Goal: Book appointment/travel/reservation

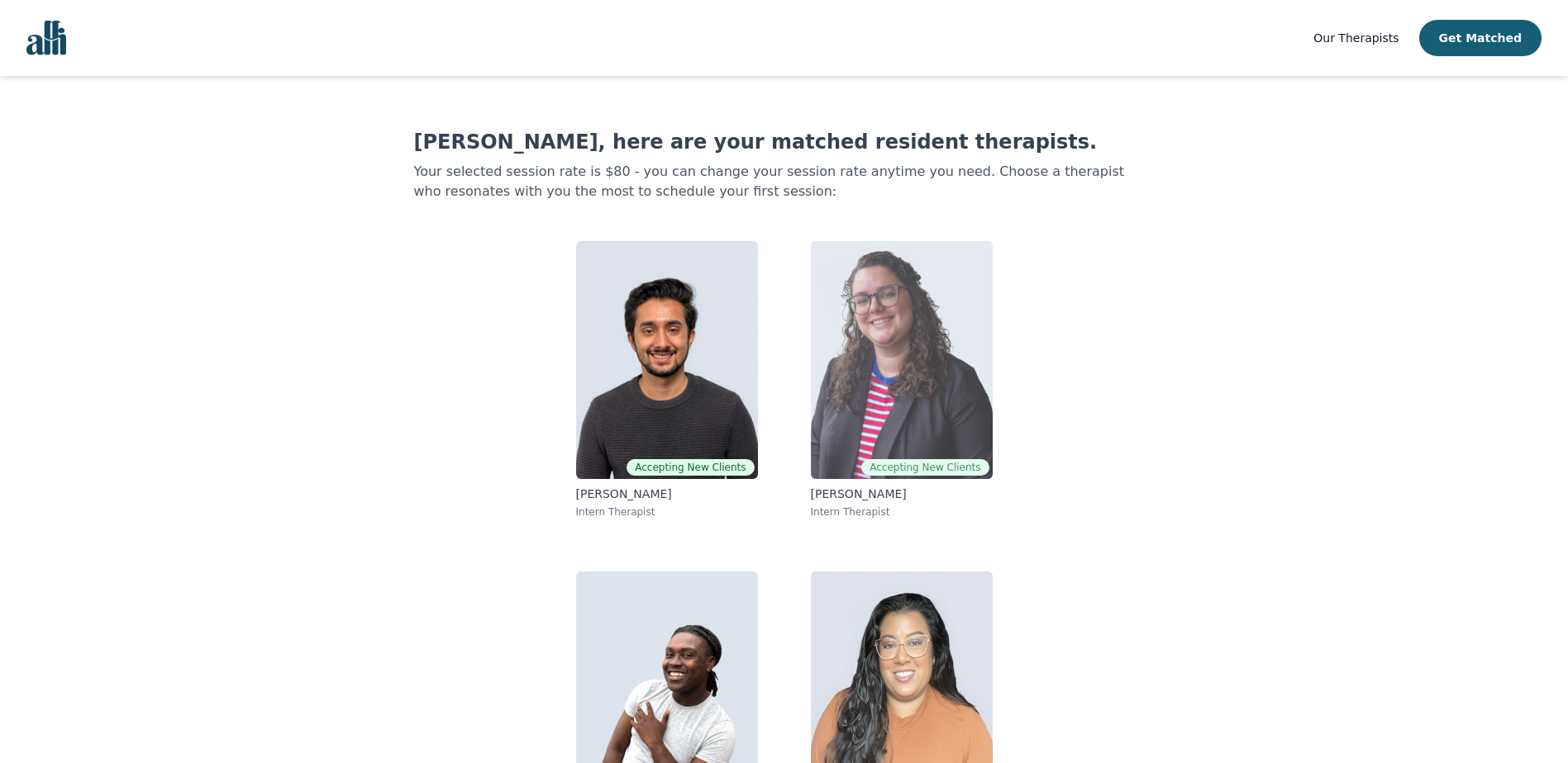
click at [872, 323] on img at bounding box center [901, 361] width 182 height 238
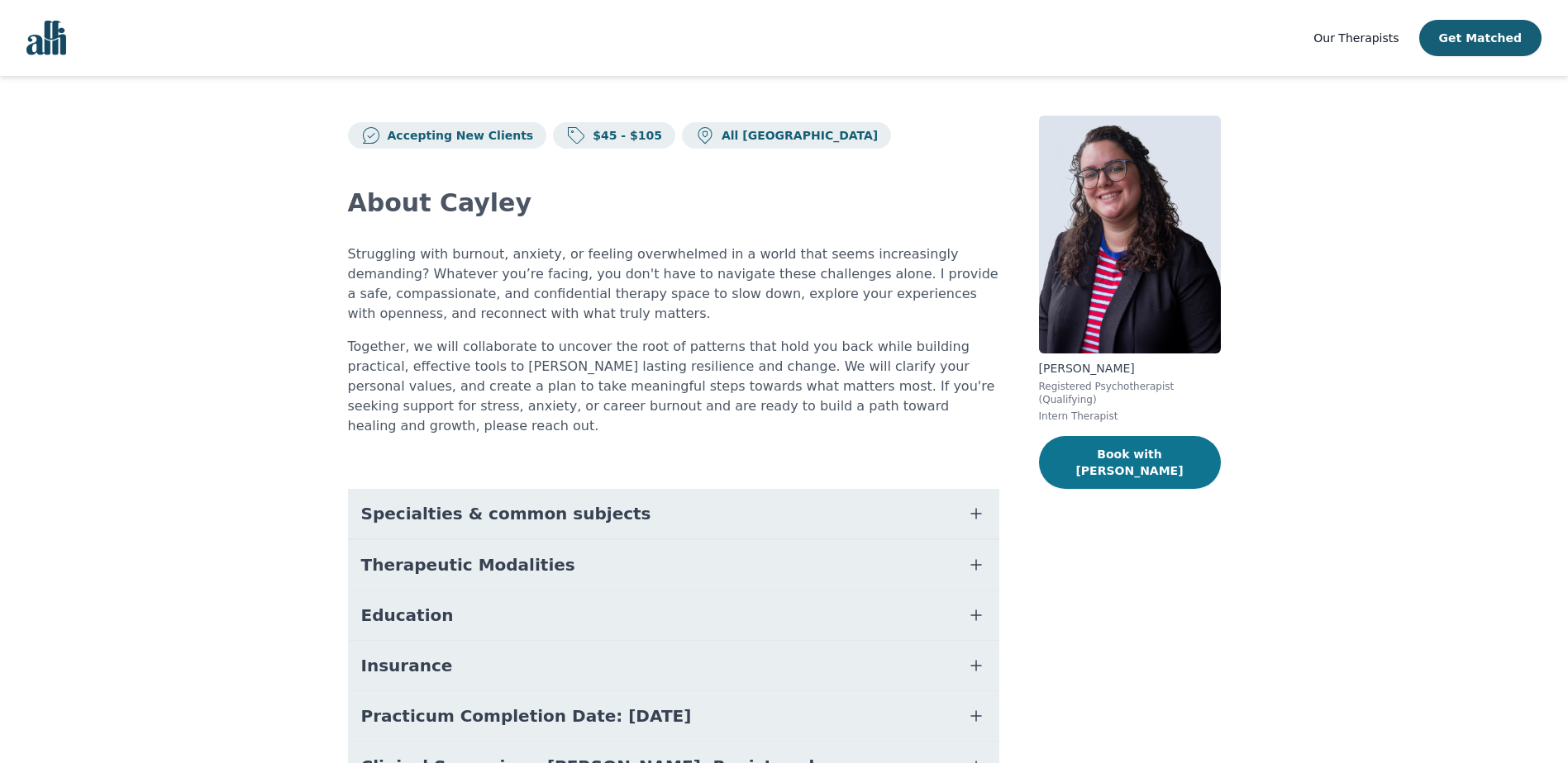
click at [1130, 438] on button "Book with [PERSON_NAME]" at bounding box center [1130, 462] width 182 height 52
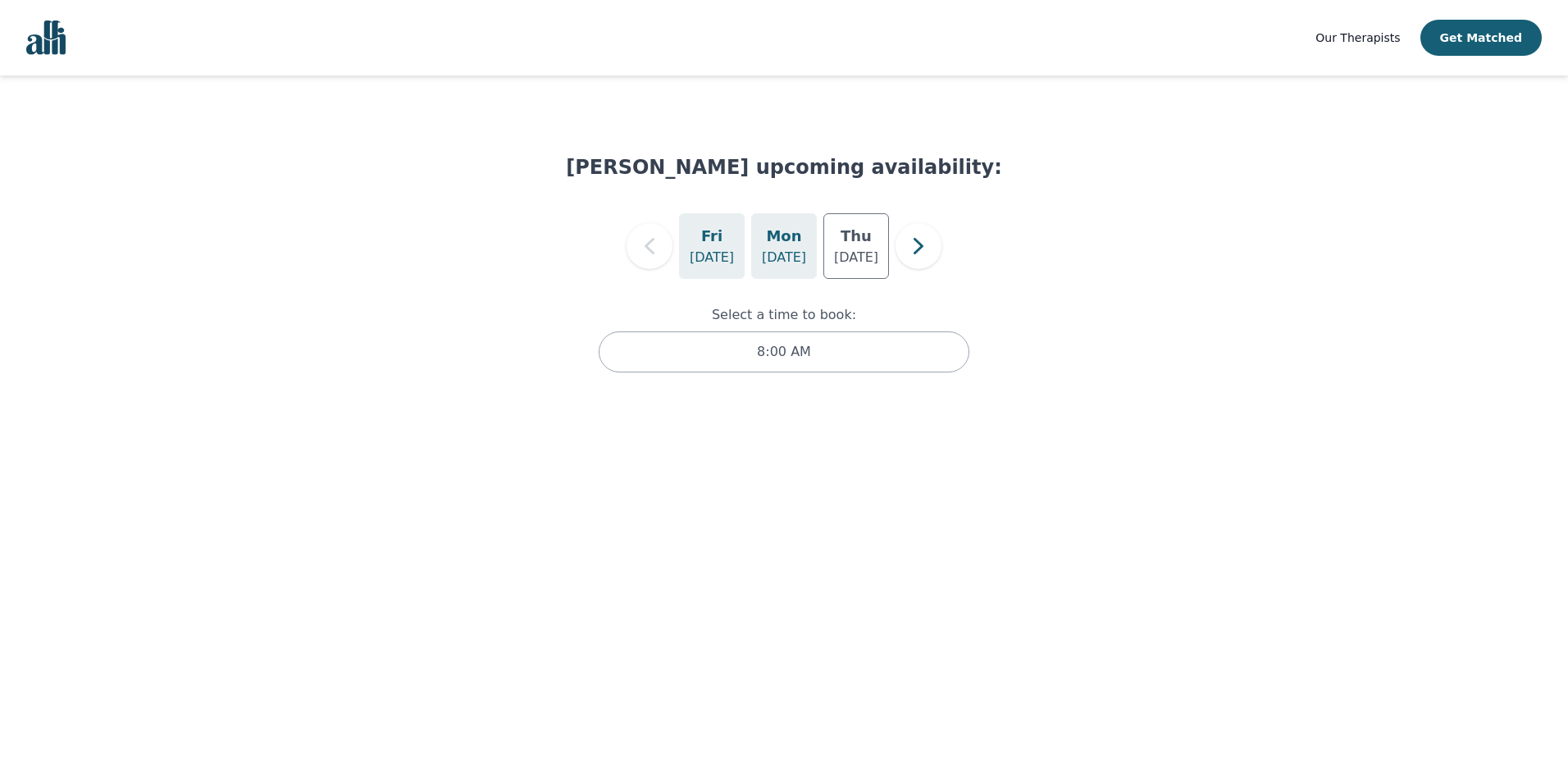
click at [784, 237] on h5 "Mon" at bounding box center [783, 237] width 36 height 23
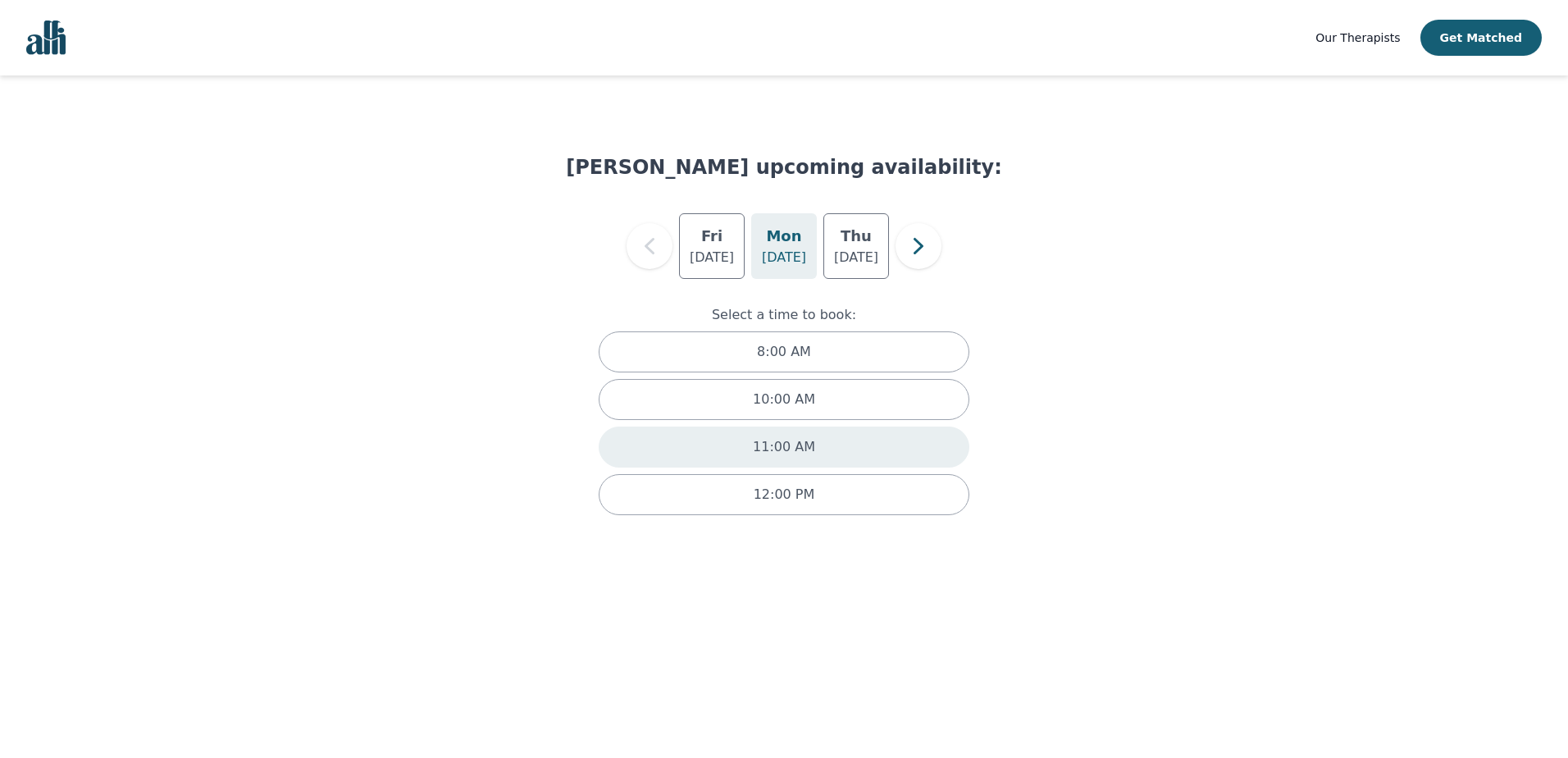
click at [785, 442] on p "11:00 AM" at bounding box center [784, 448] width 62 height 20
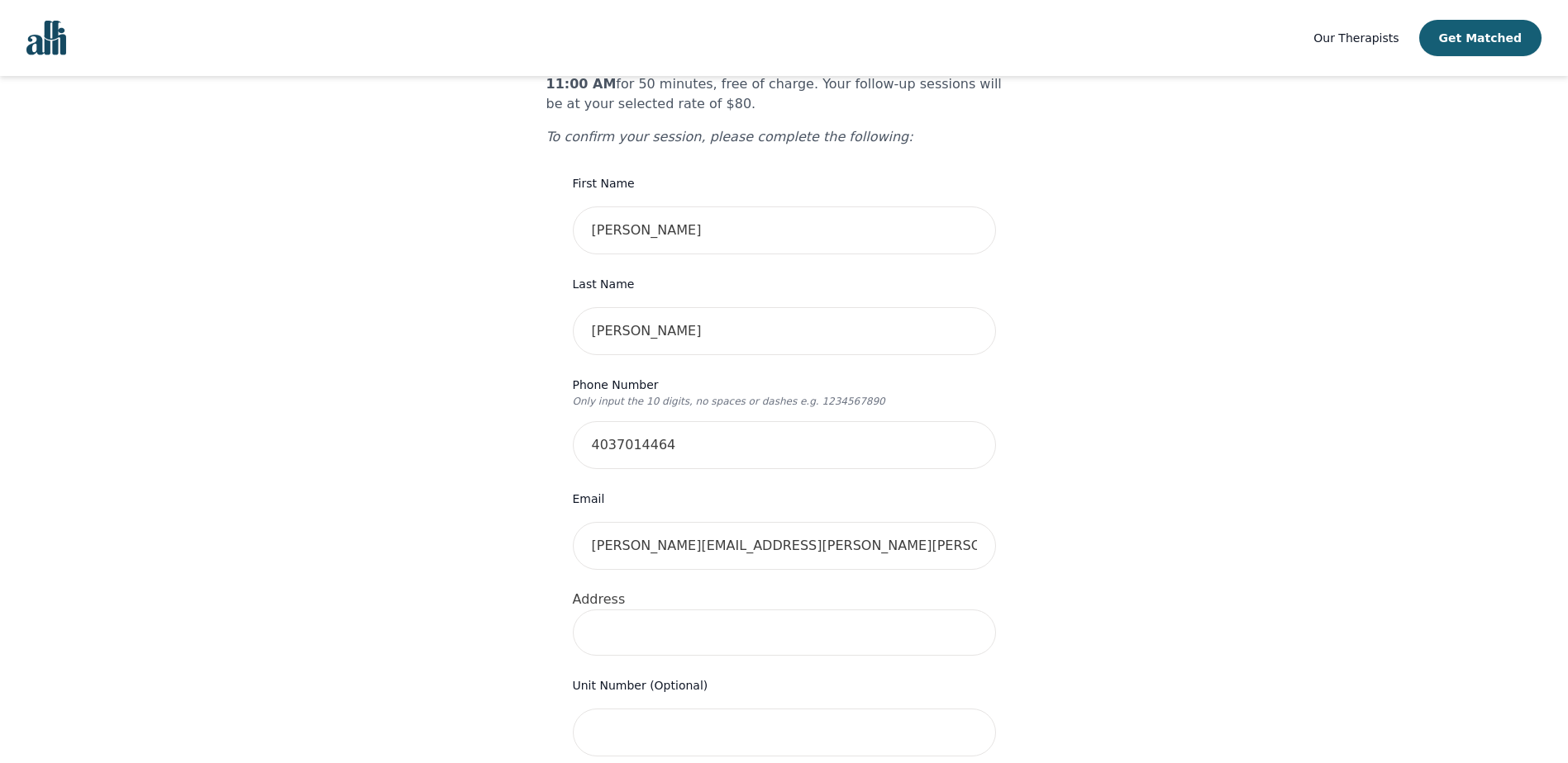
scroll to position [248, 0]
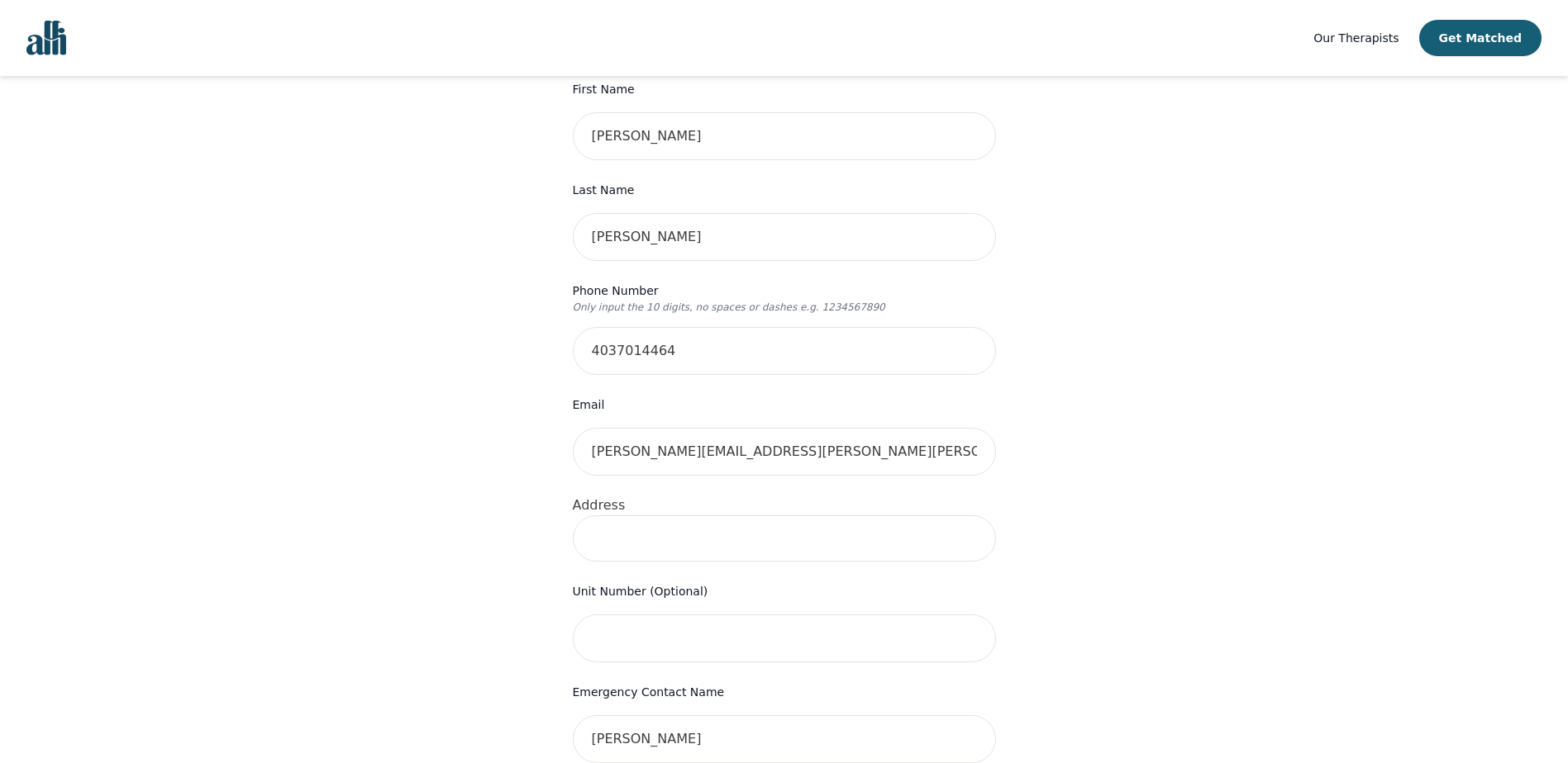
click at [680, 523] on input at bounding box center [784, 539] width 423 height 47
type input "[STREET_ADDRESS]"
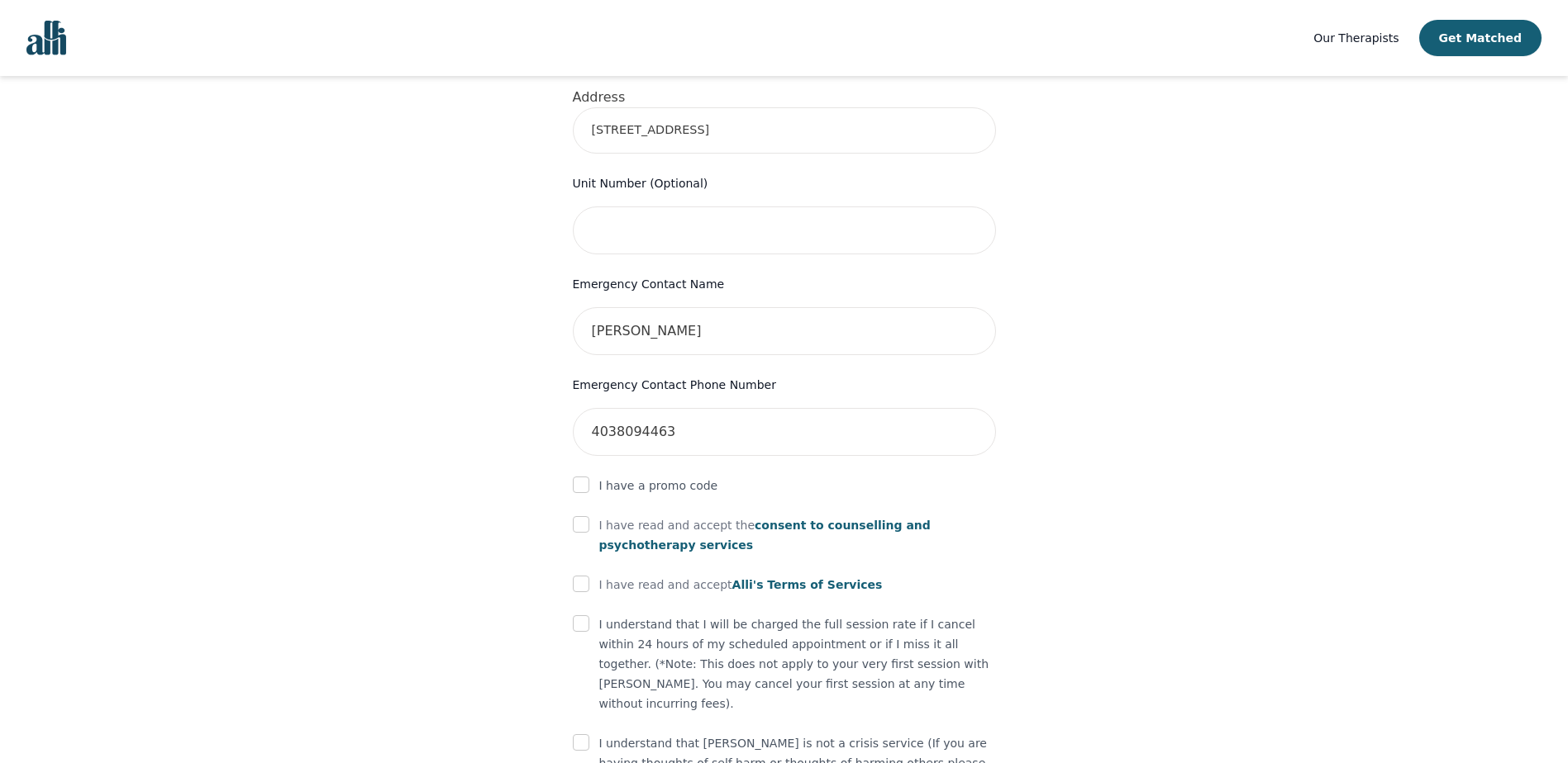
scroll to position [726, 0]
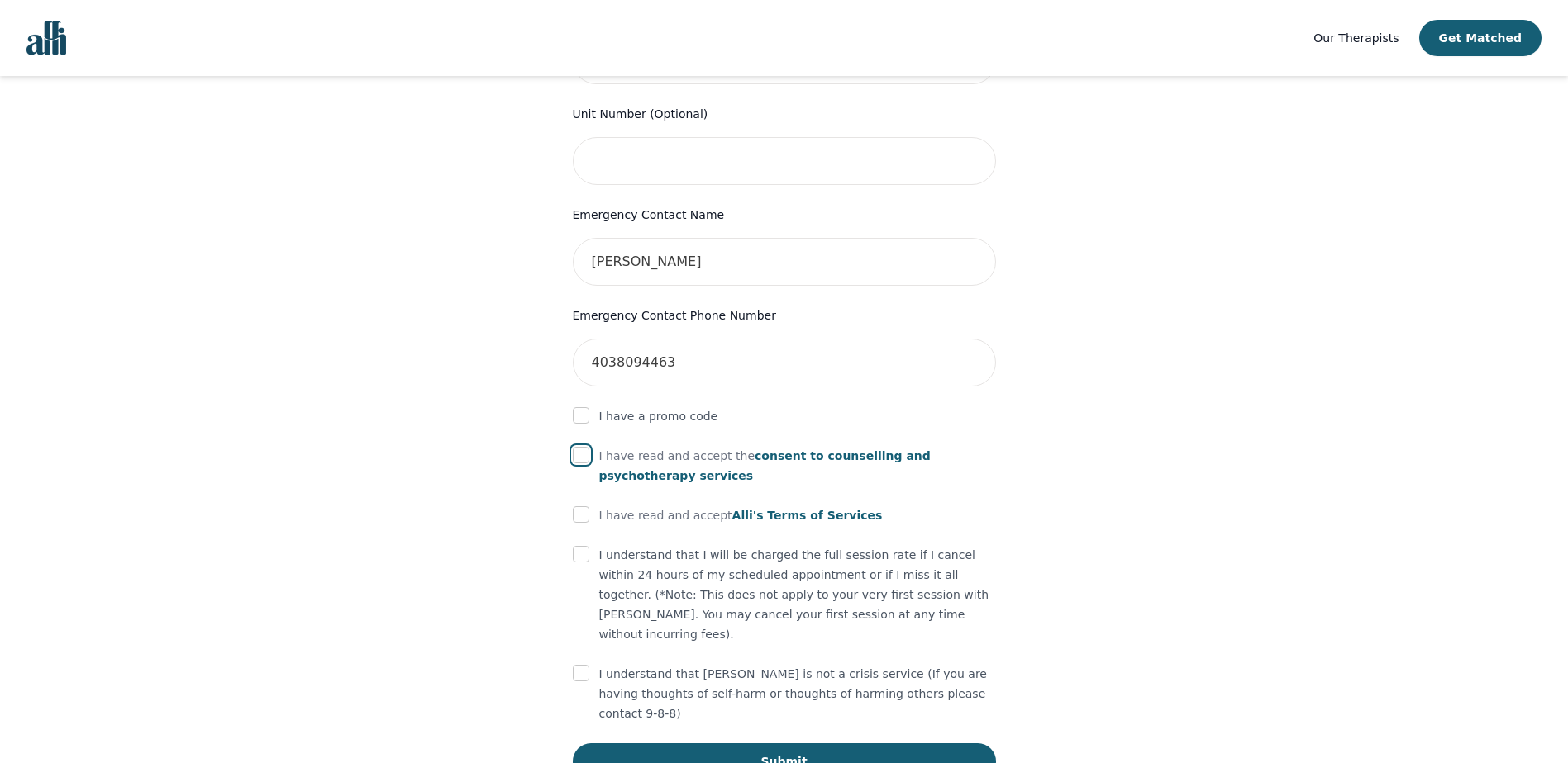
drag, startPoint x: 582, startPoint y: 431, endPoint x: 573, endPoint y: 488, distance: 57.7
click at [581, 447] on input "checkbox" at bounding box center [581, 456] width 17 height 17
checkbox input "true"
click at [582, 506] on input "checkbox" at bounding box center [581, 515] width 17 height 17
checkbox input "true"
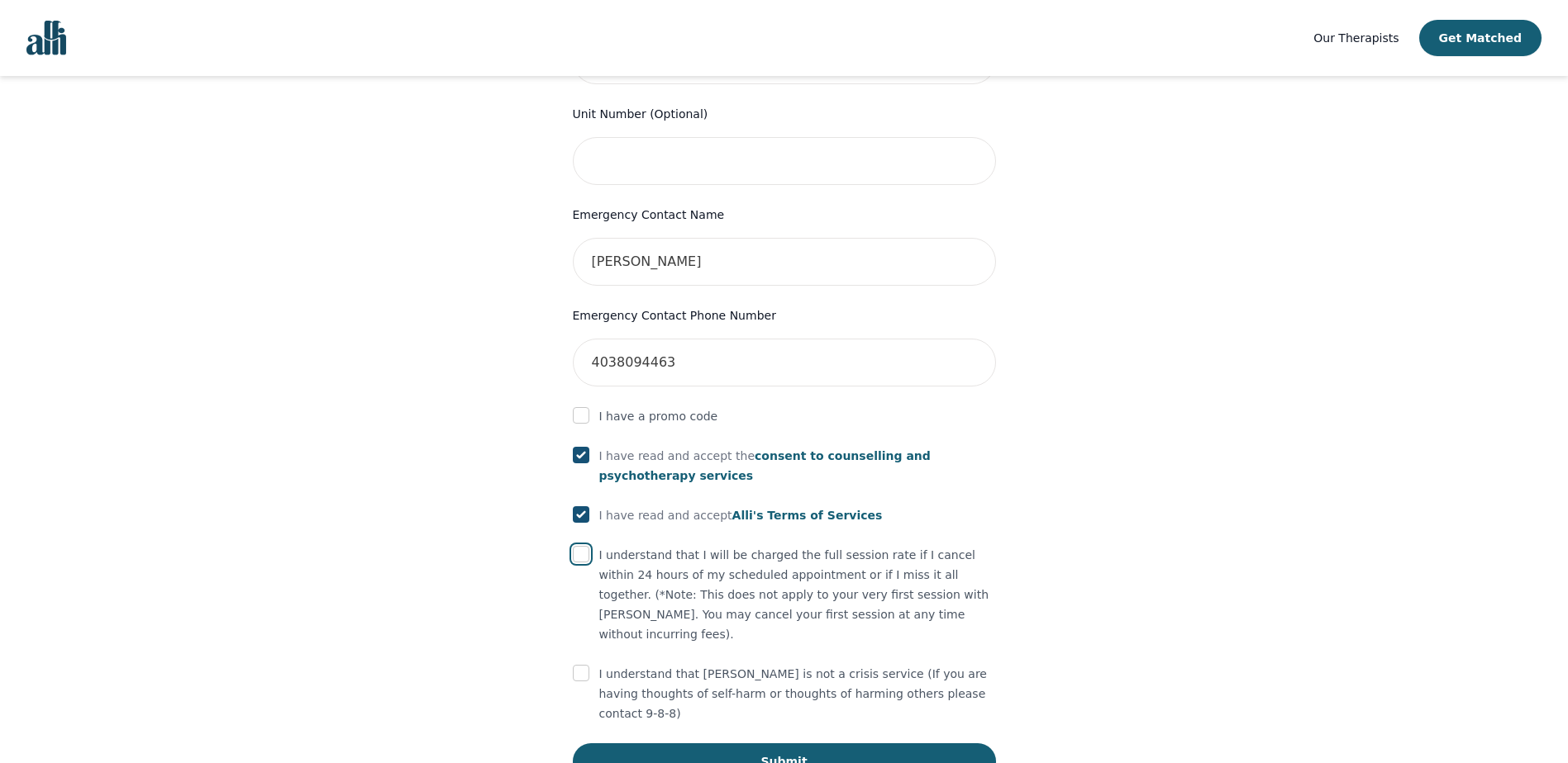
click at [584, 546] on input "checkbox" at bounding box center [581, 555] width 17 height 17
checkbox input "true"
click at [583, 665] on input "checkbox" at bounding box center [581, 673] width 17 height 17
checkbox input "true"
click at [775, 744] on button "Submit" at bounding box center [784, 762] width 423 height 37
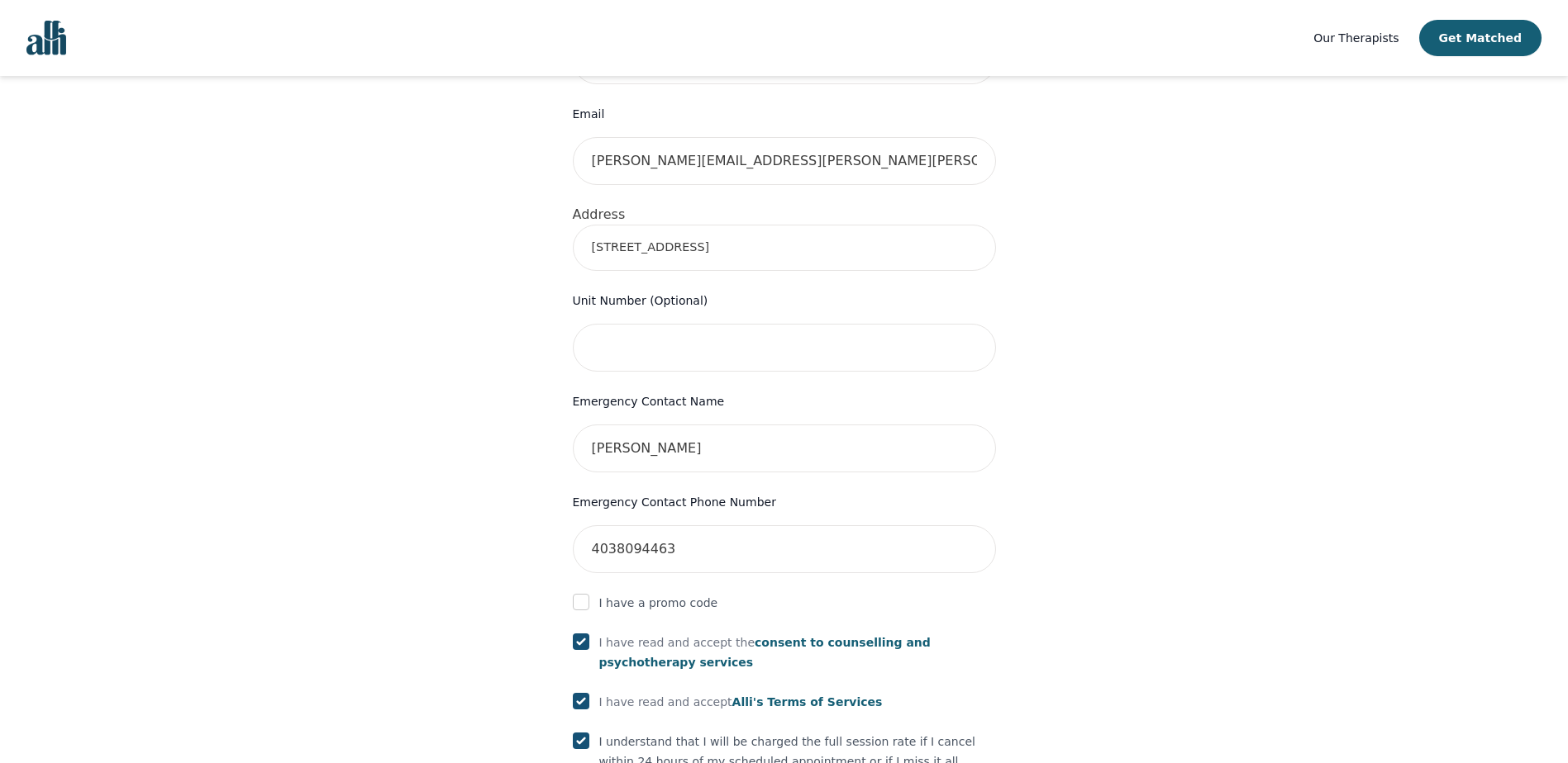
scroll to position [312, 0]
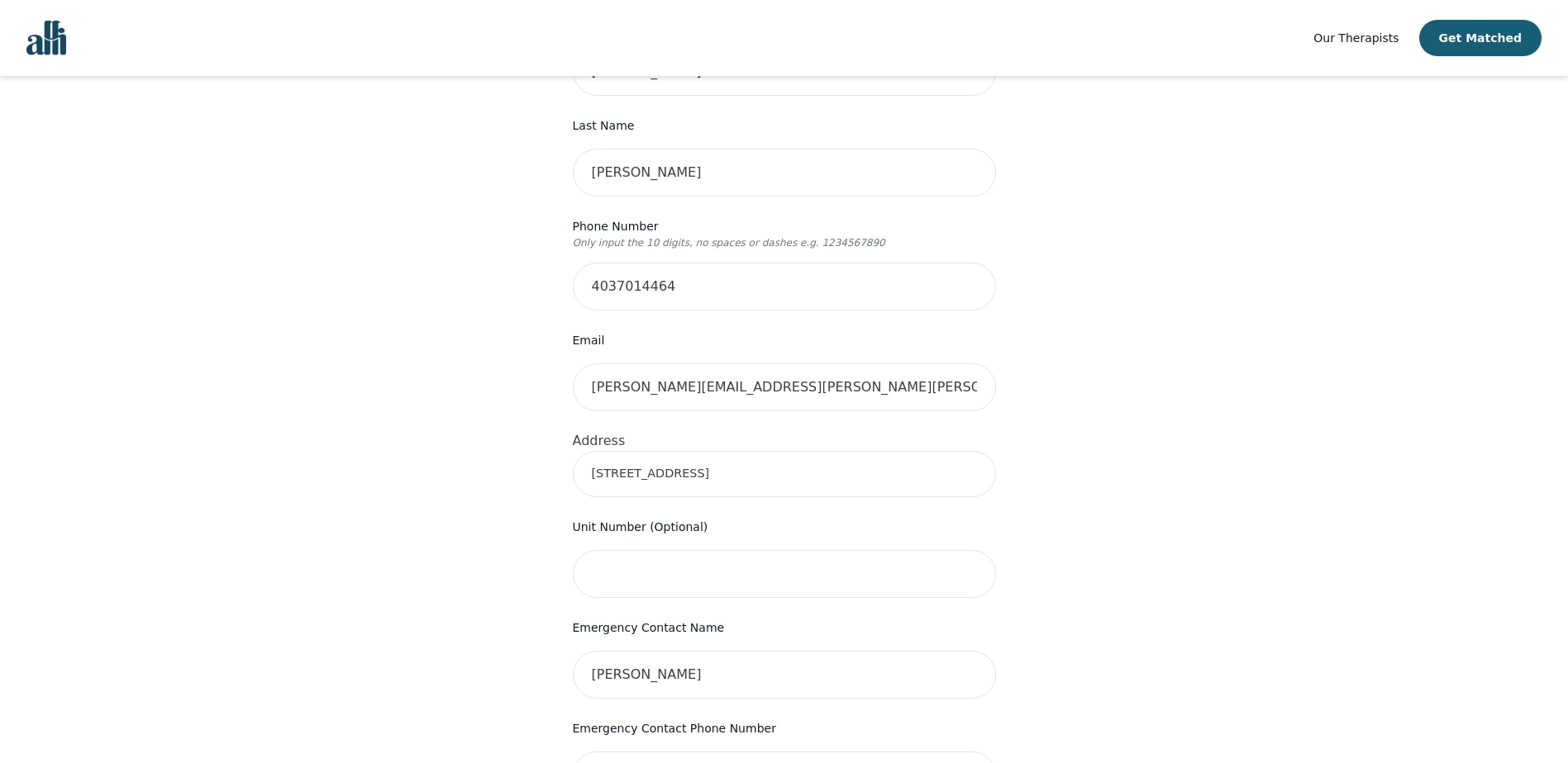
click at [936, 451] on input "[STREET_ADDRESS]" at bounding box center [784, 475] width 423 height 47
type input "[STREET_ADDRESS]"
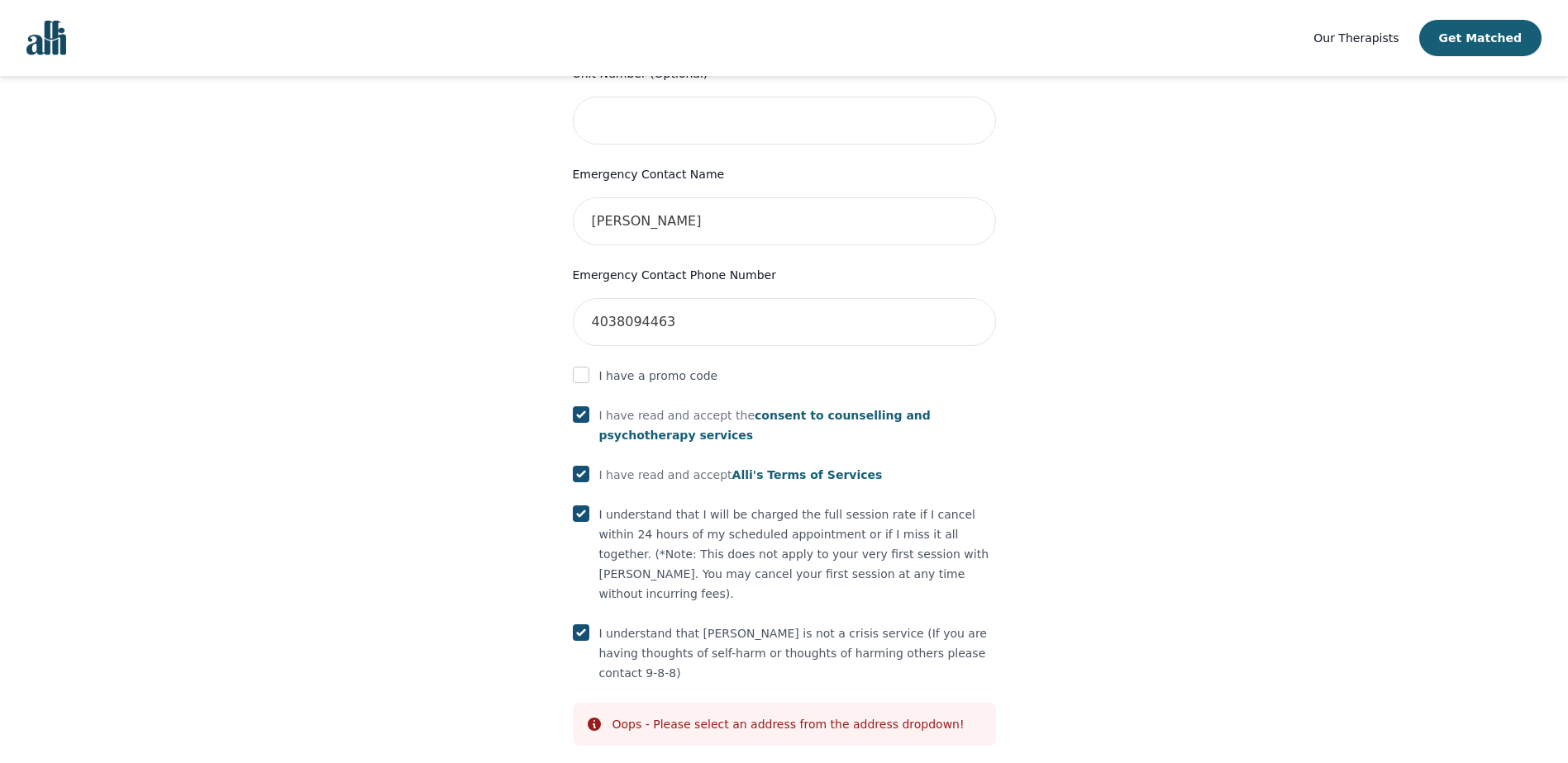
scroll to position [788, 0]
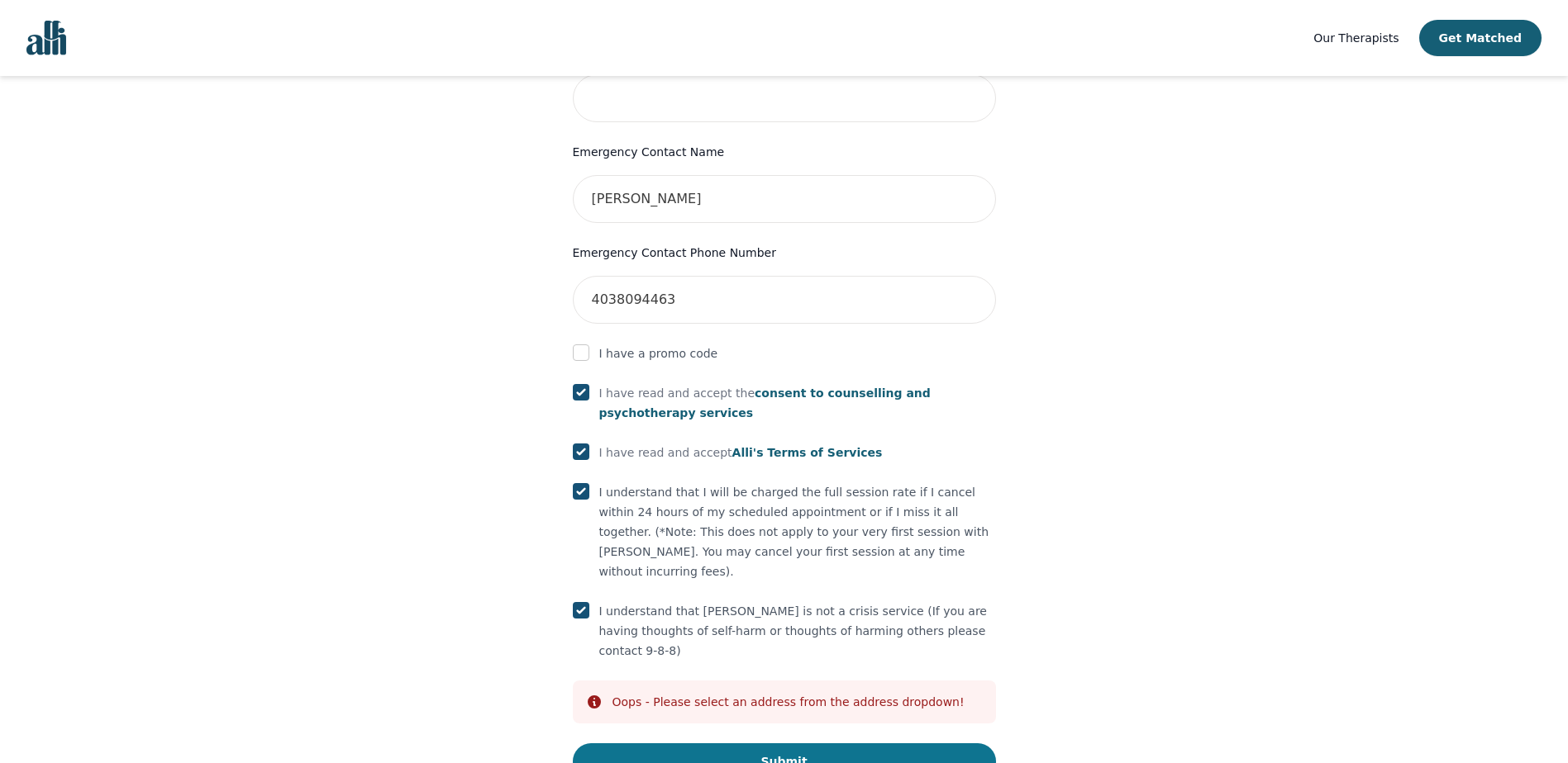
click at [787, 744] on button "Submit" at bounding box center [784, 762] width 423 height 37
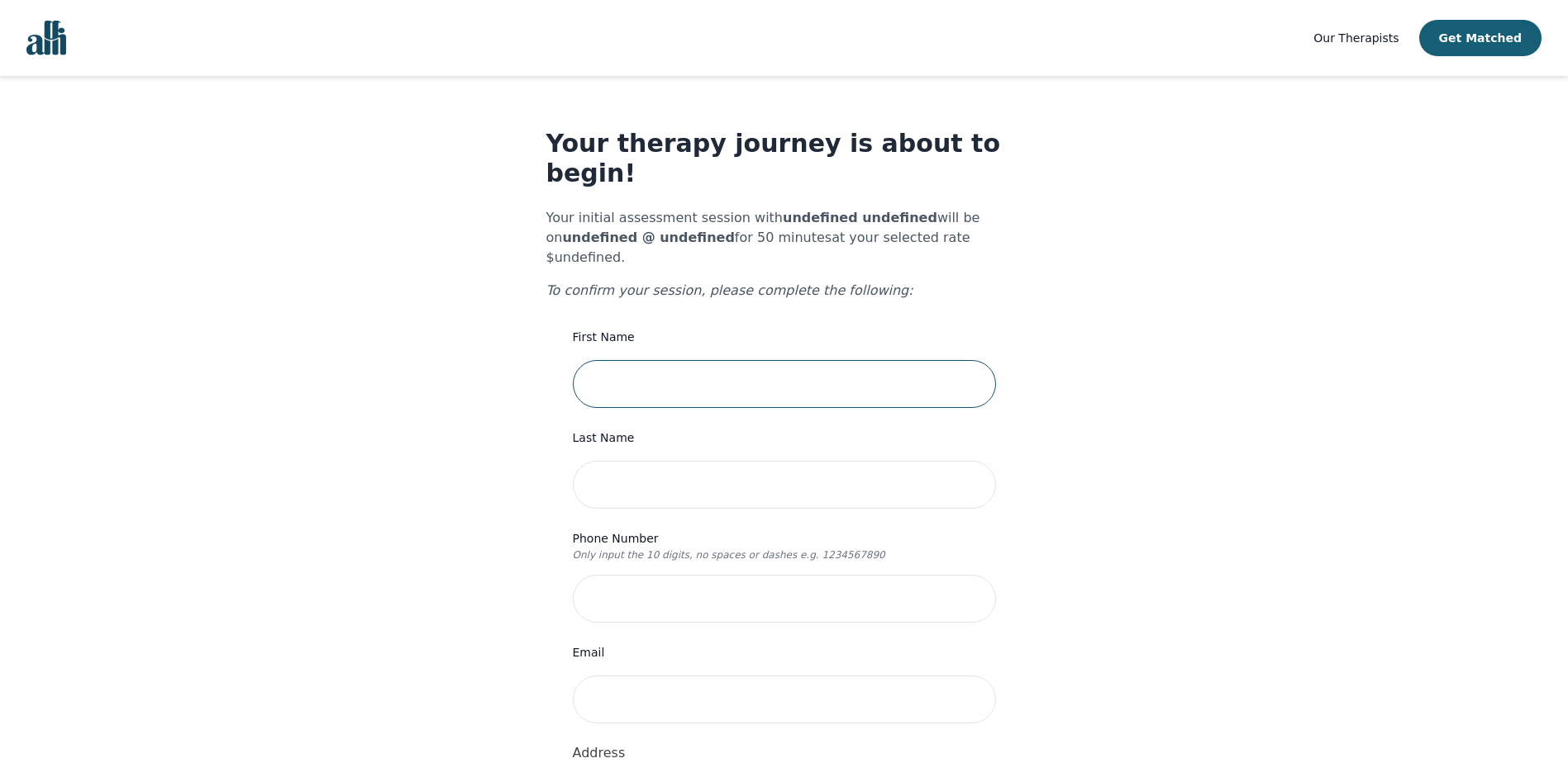
click at [614, 360] on input "text" at bounding box center [784, 384] width 423 height 48
type input "[PERSON_NAME]"
type input "[PERSON_NAME][EMAIL_ADDRESS][PERSON_NAME][PERSON_NAME][DOMAIN_NAME]"
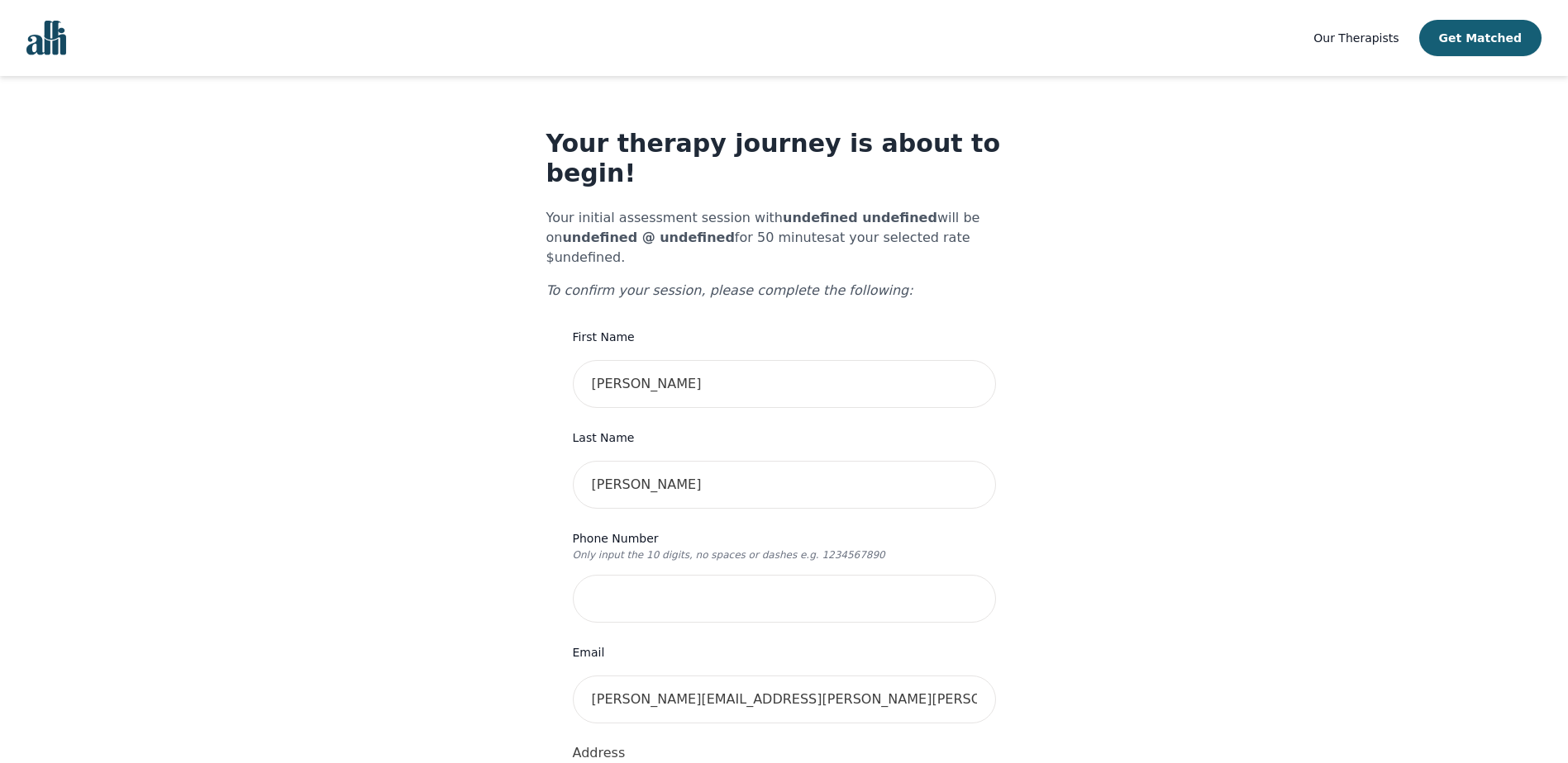
type input "[STREET_ADDRESS]"
type input "305"
type input "[PERSON_NAME]"
type input "4037014464"
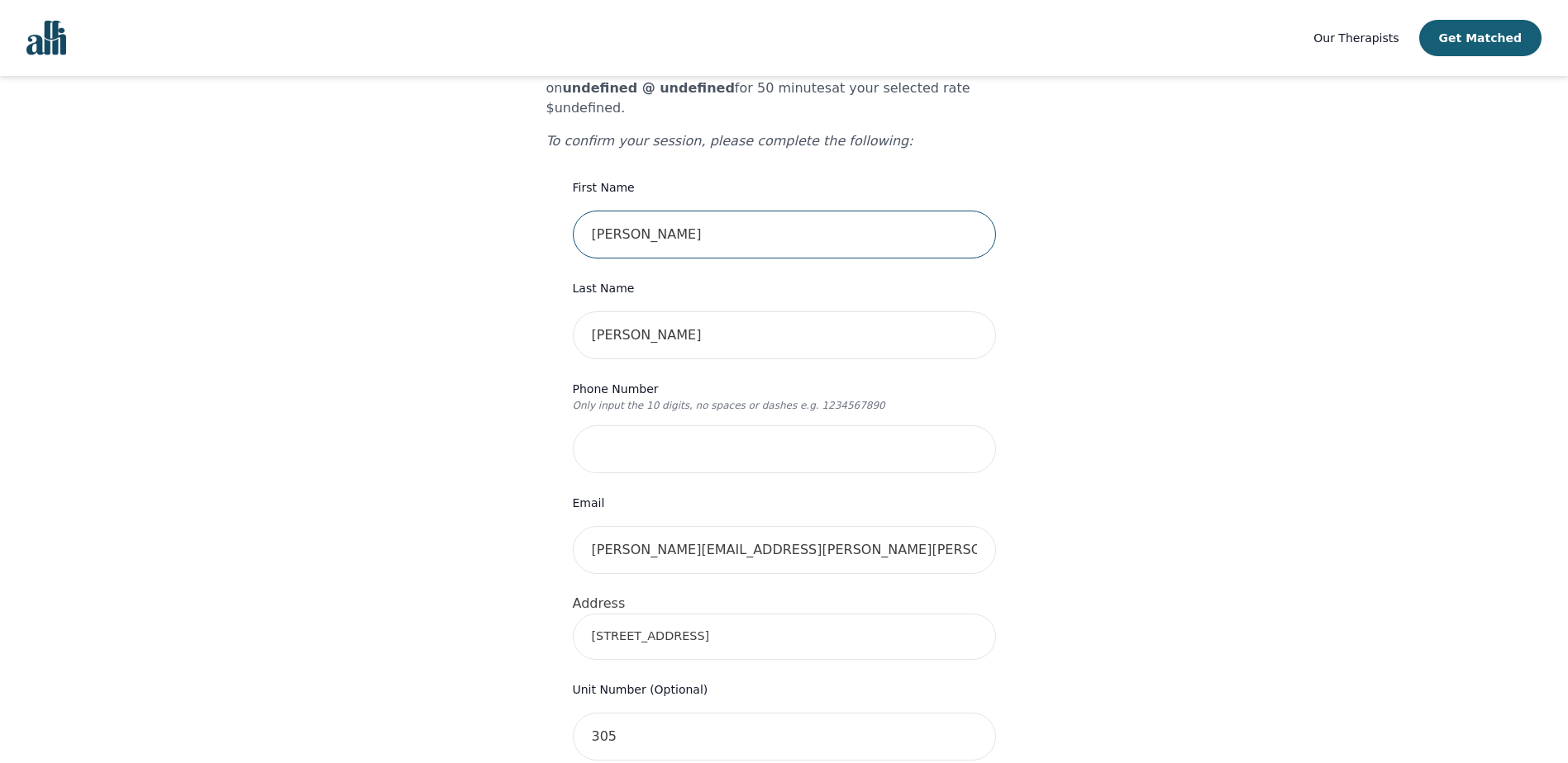
scroll to position [165, 0]
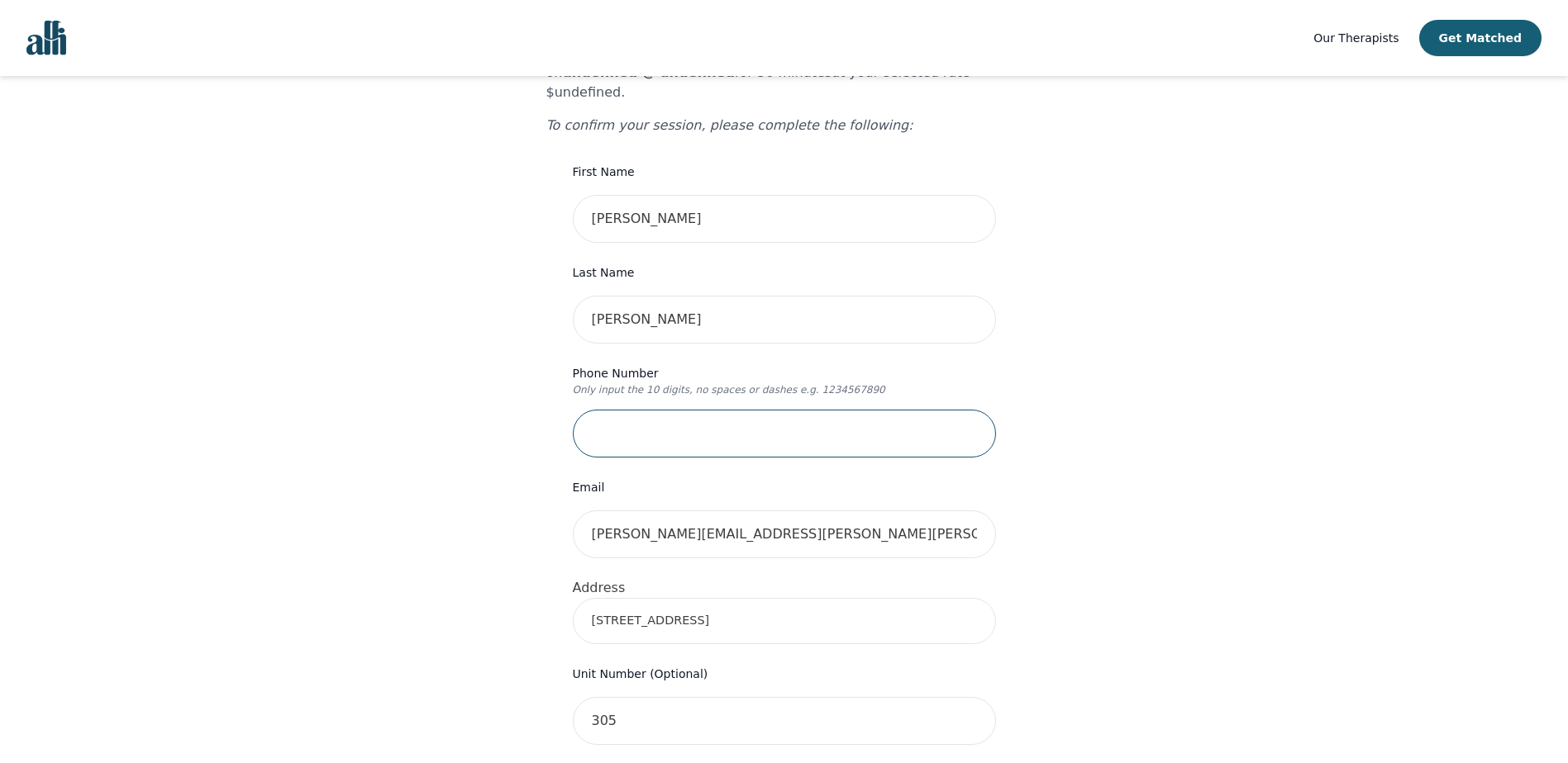
click at [612, 410] on input "tel" at bounding box center [784, 434] width 423 height 48
type input "4037014464"
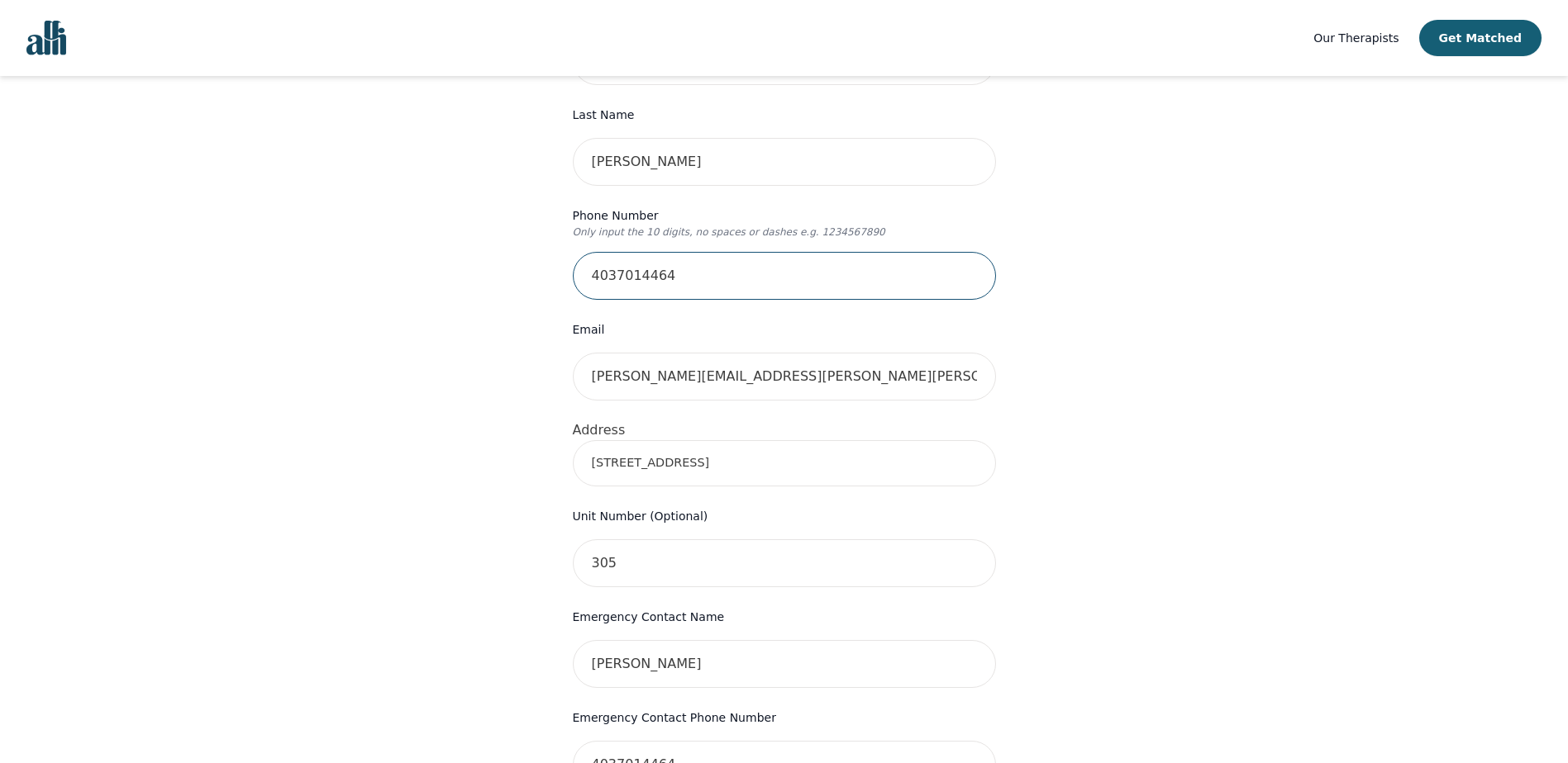
scroll to position [331, 0]
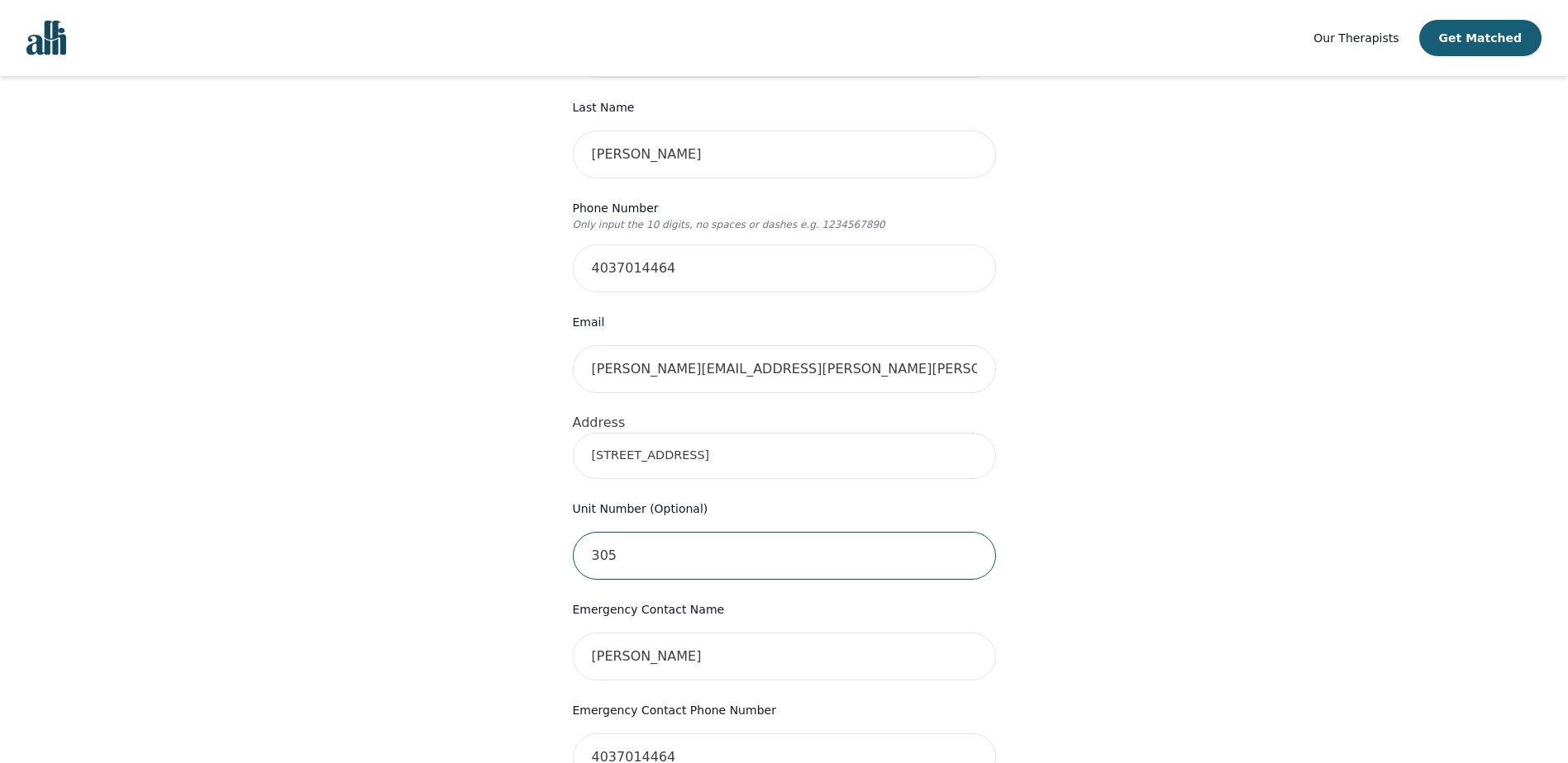
click at [629, 532] on input "305" at bounding box center [784, 556] width 423 height 48
type input "3"
click at [752, 433] on input "[STREET_ADDRESS]" at bounding box center [784, 456] width 423 height 47
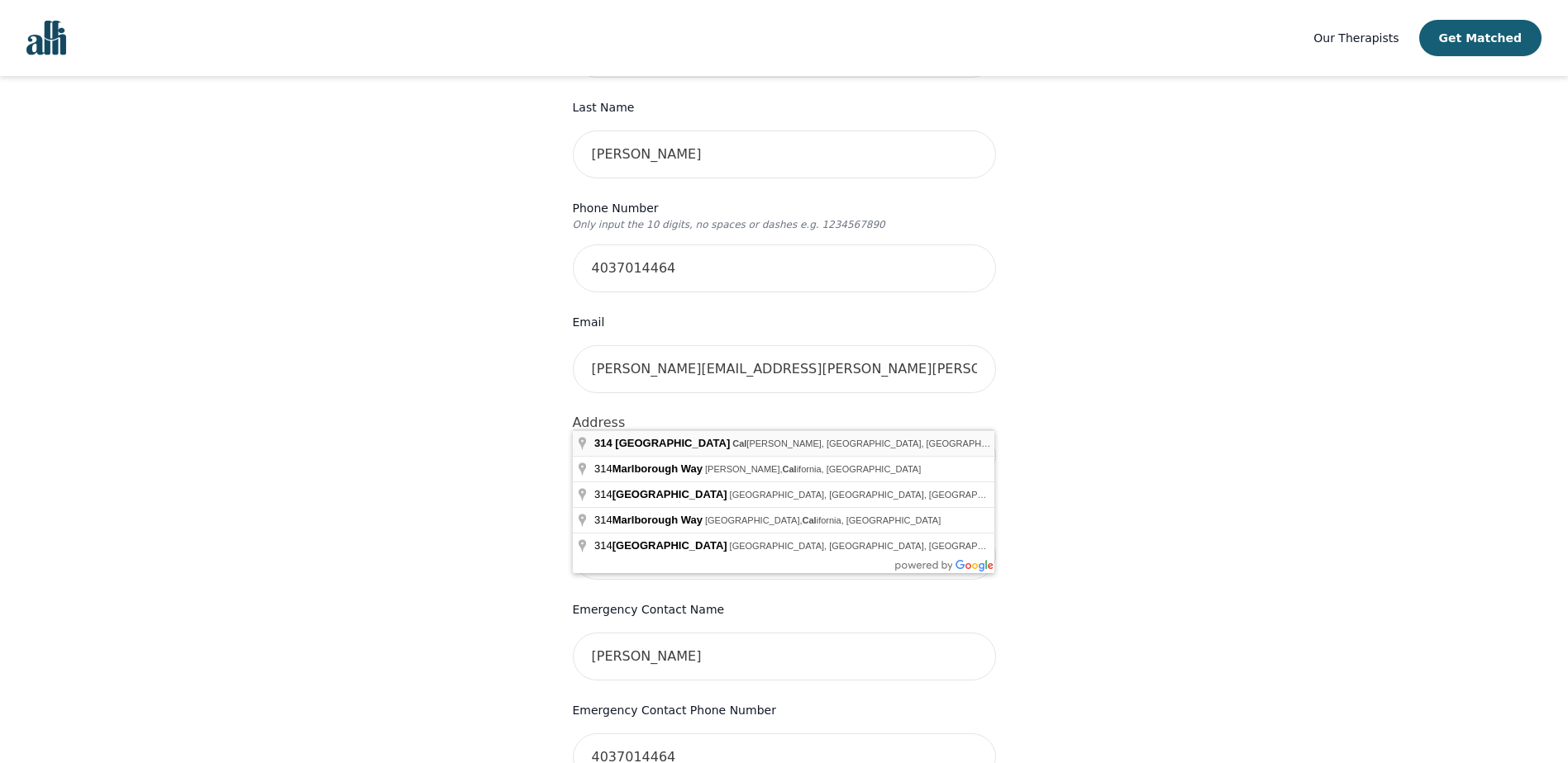
type input "[STREET_ADDRESS]"
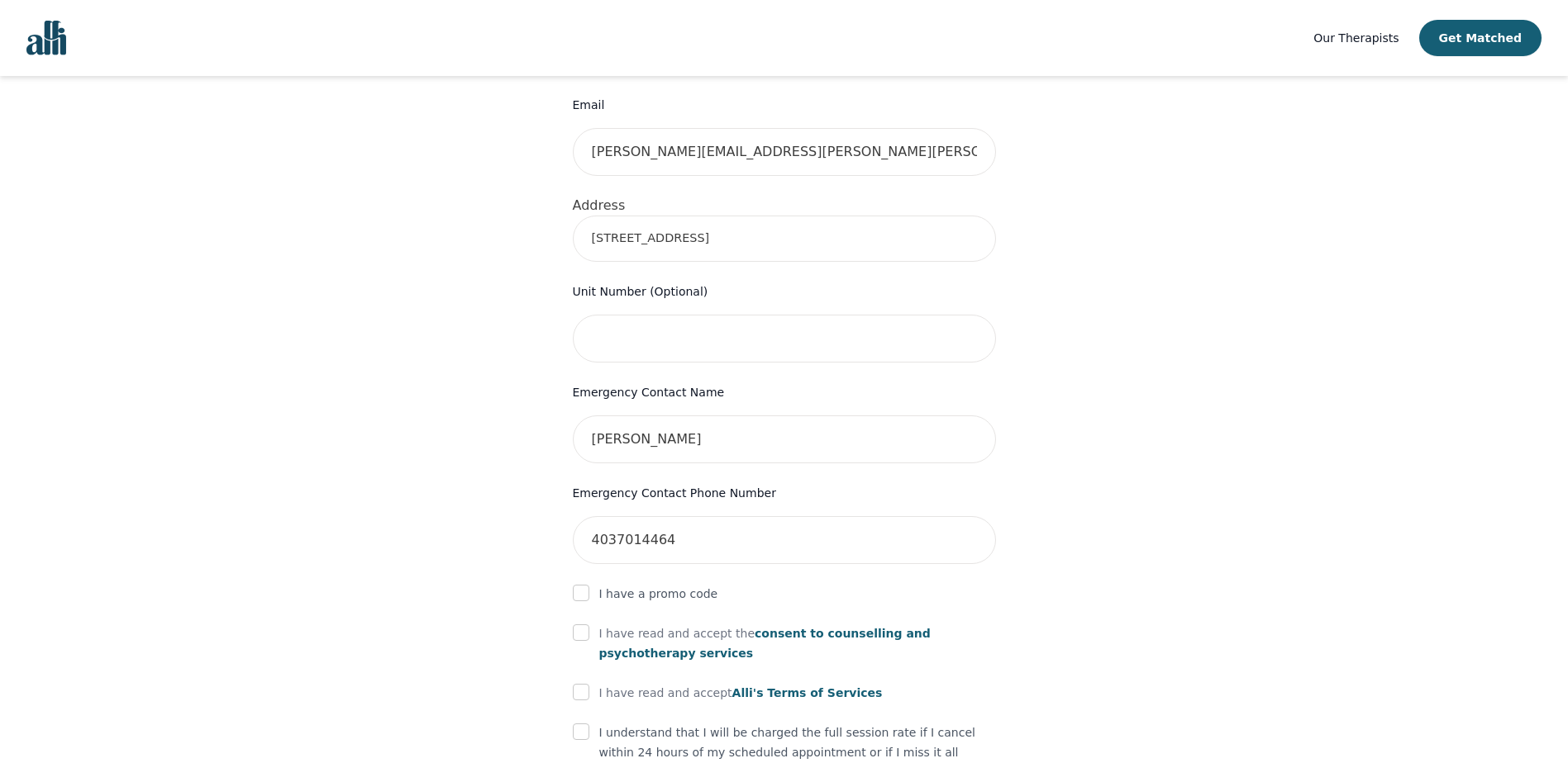
scroll to position [541, 0]
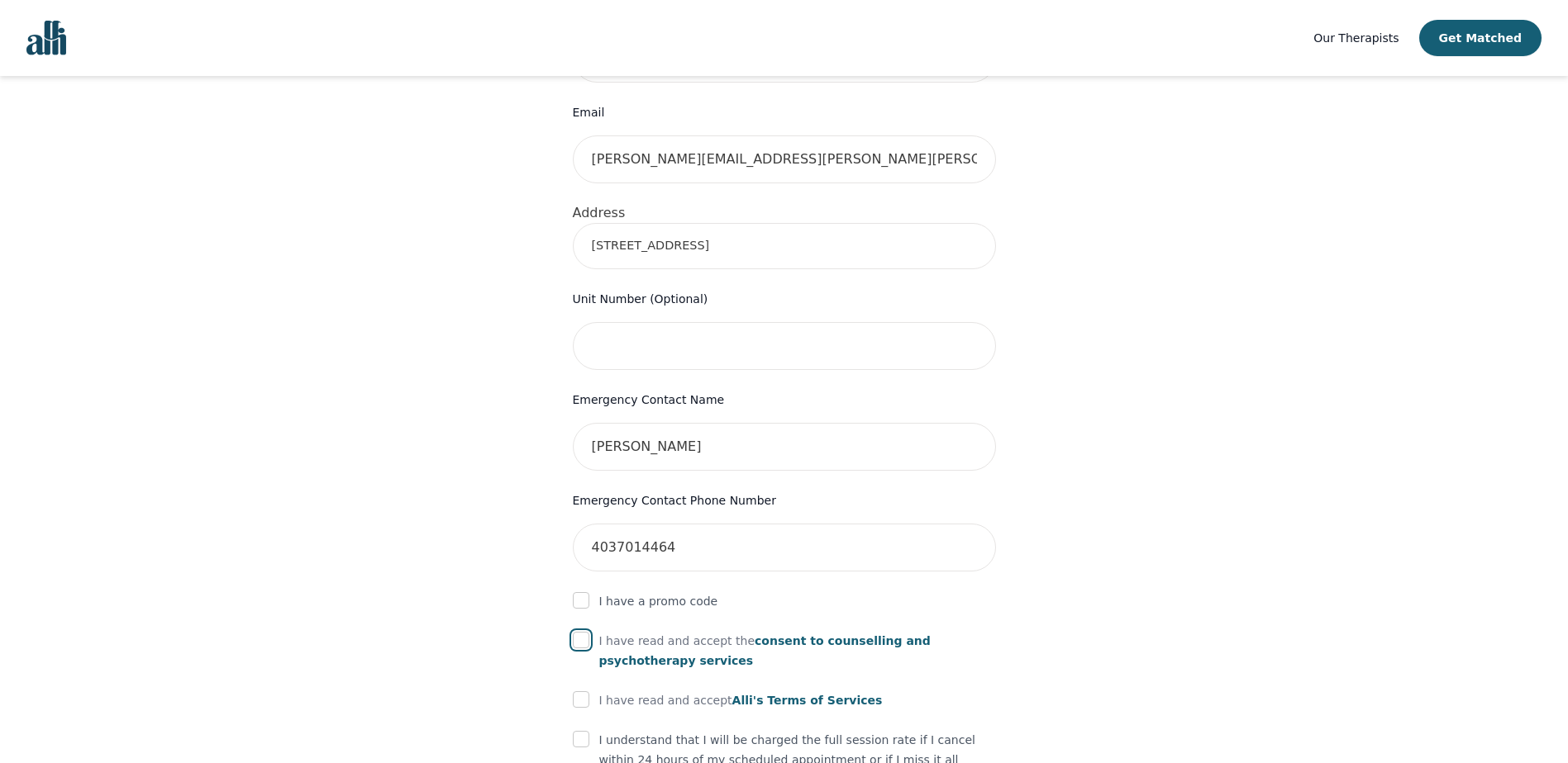
click at [581, 632] on input "checkbox" at bounding box center [581, 641] width 17 height 17
checkbox input "true"
click at [582, 691] on input "checkbox" at bounding box center [581, 700] width 17 height 17
checkbox input "true"
click at [579, 731] on input "checkbox" at bounding box center [581, 740] width 17 height 17
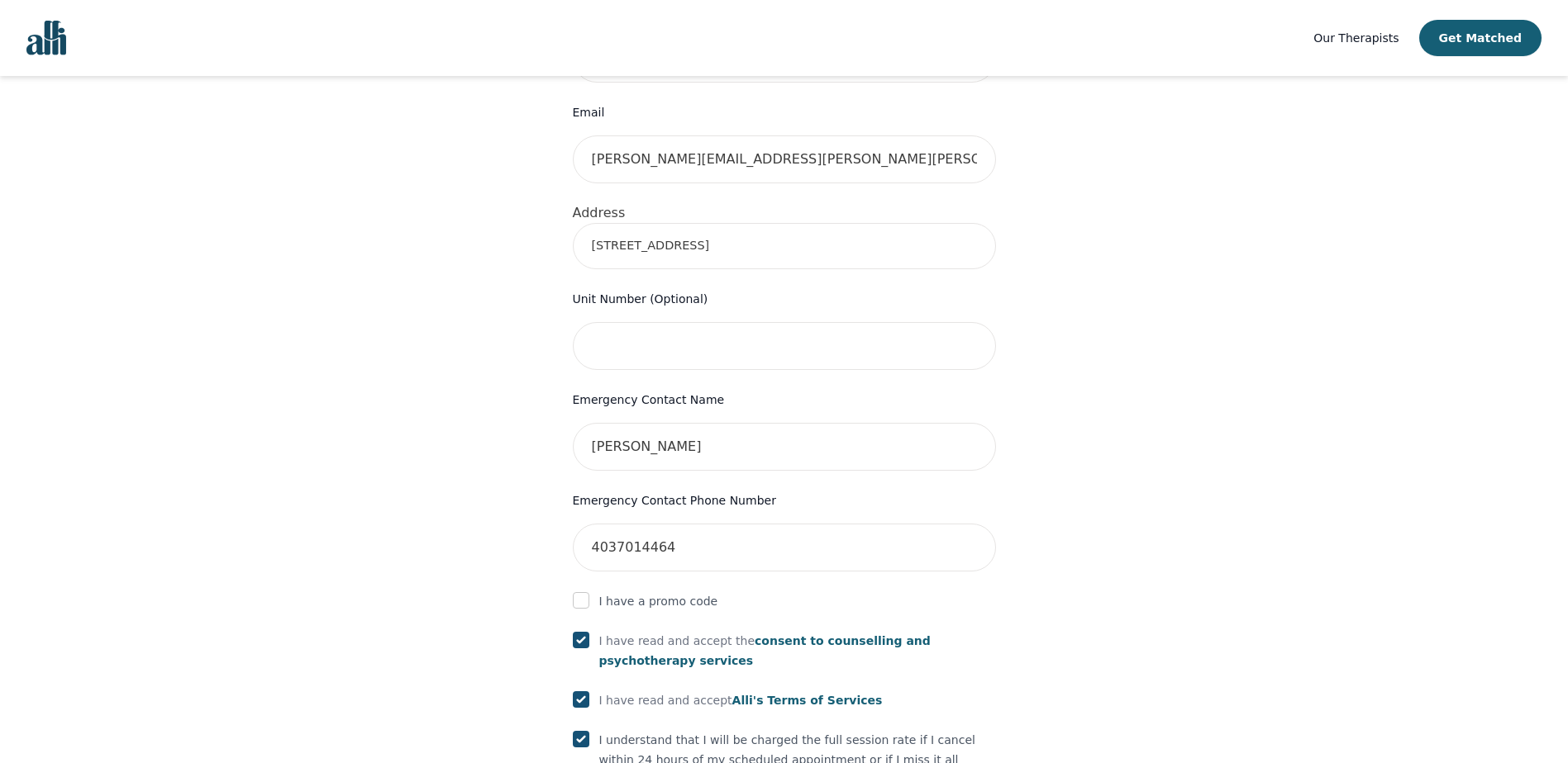
checkbox input "true"
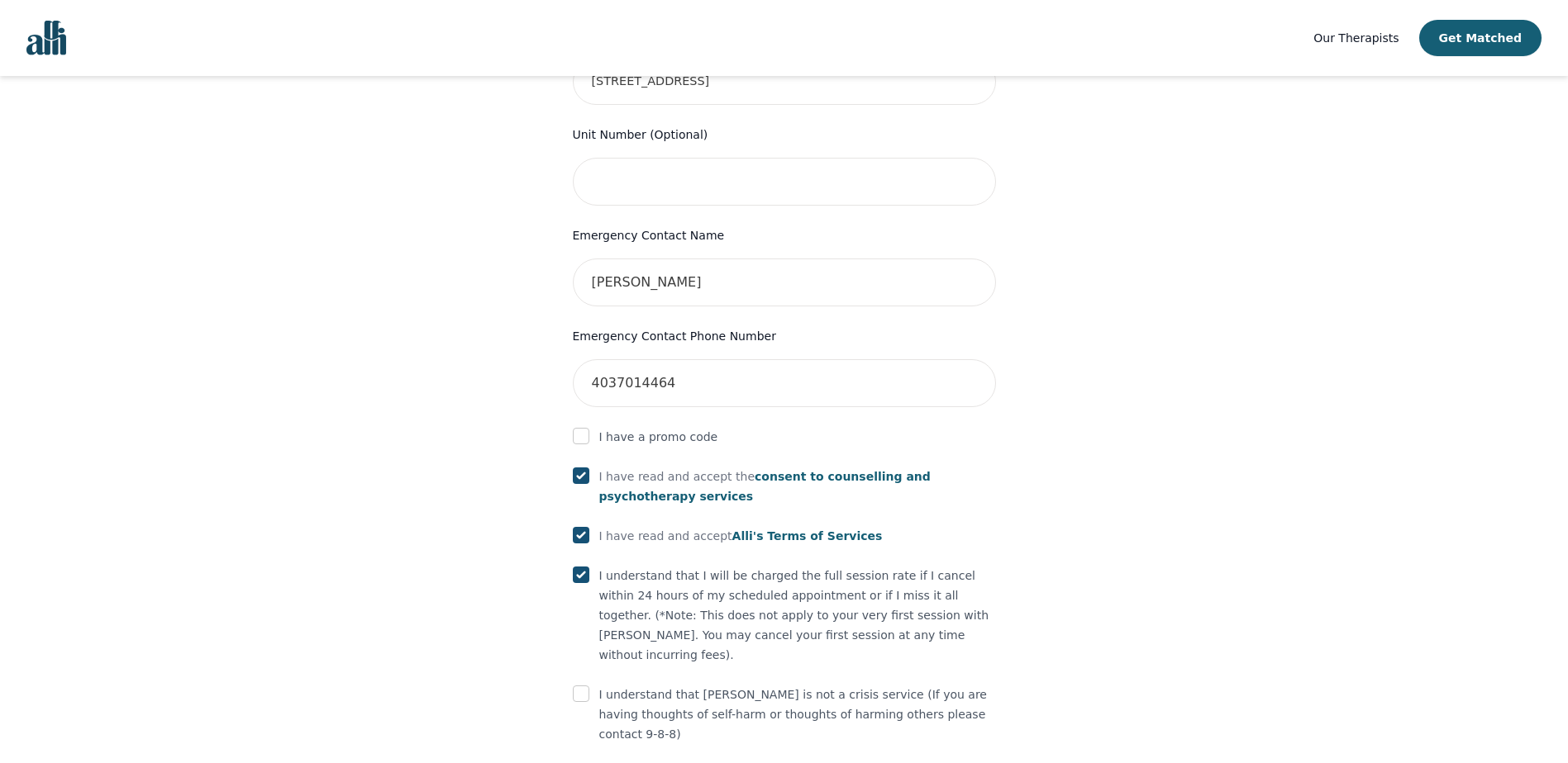
scroll to position [706, 0]
click at [578, 685] on input "checkbox" at bounding box center [581, 693] width 17 height 17
checkbox input "true"
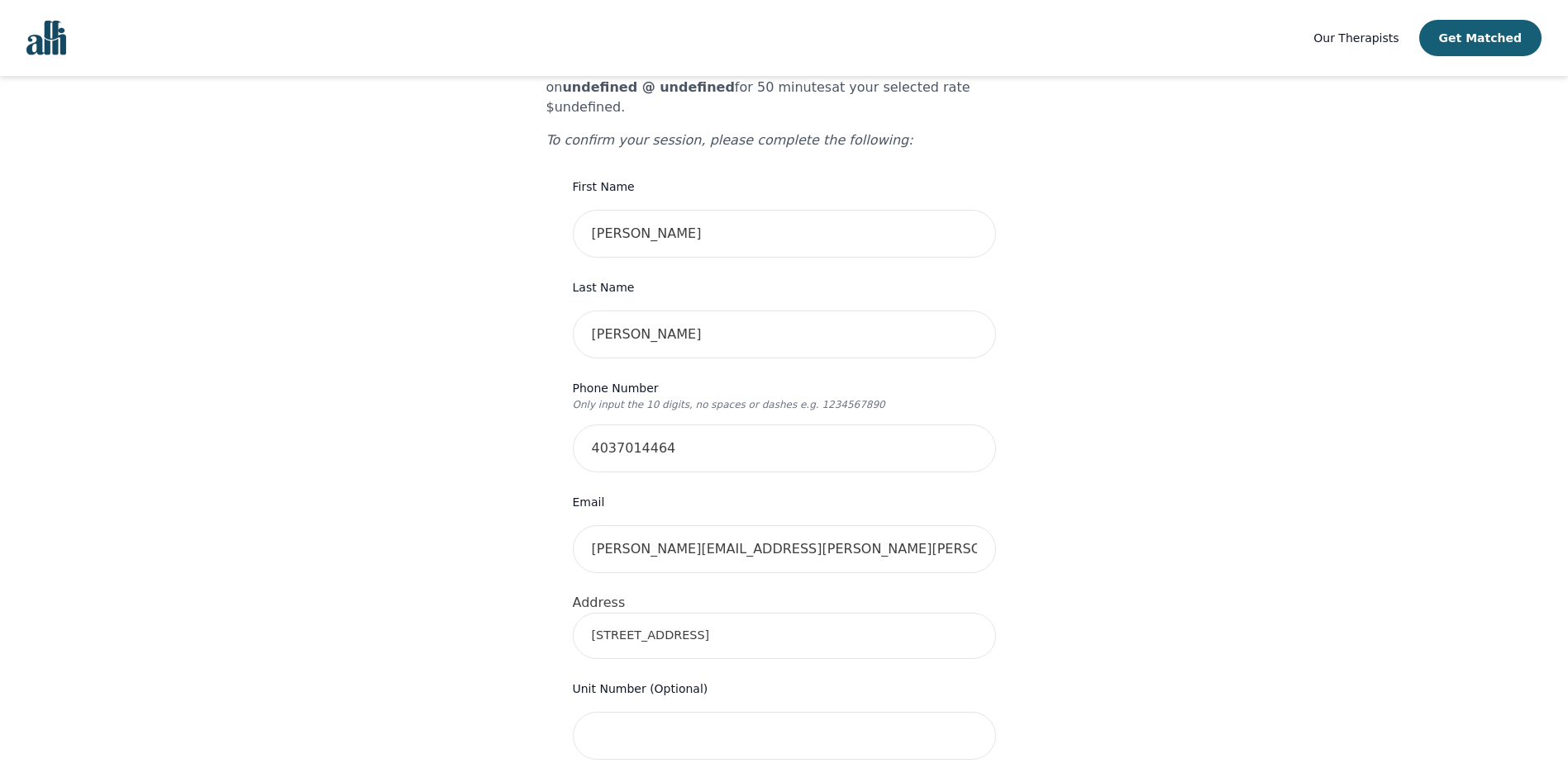
scroll to position [0, 0]
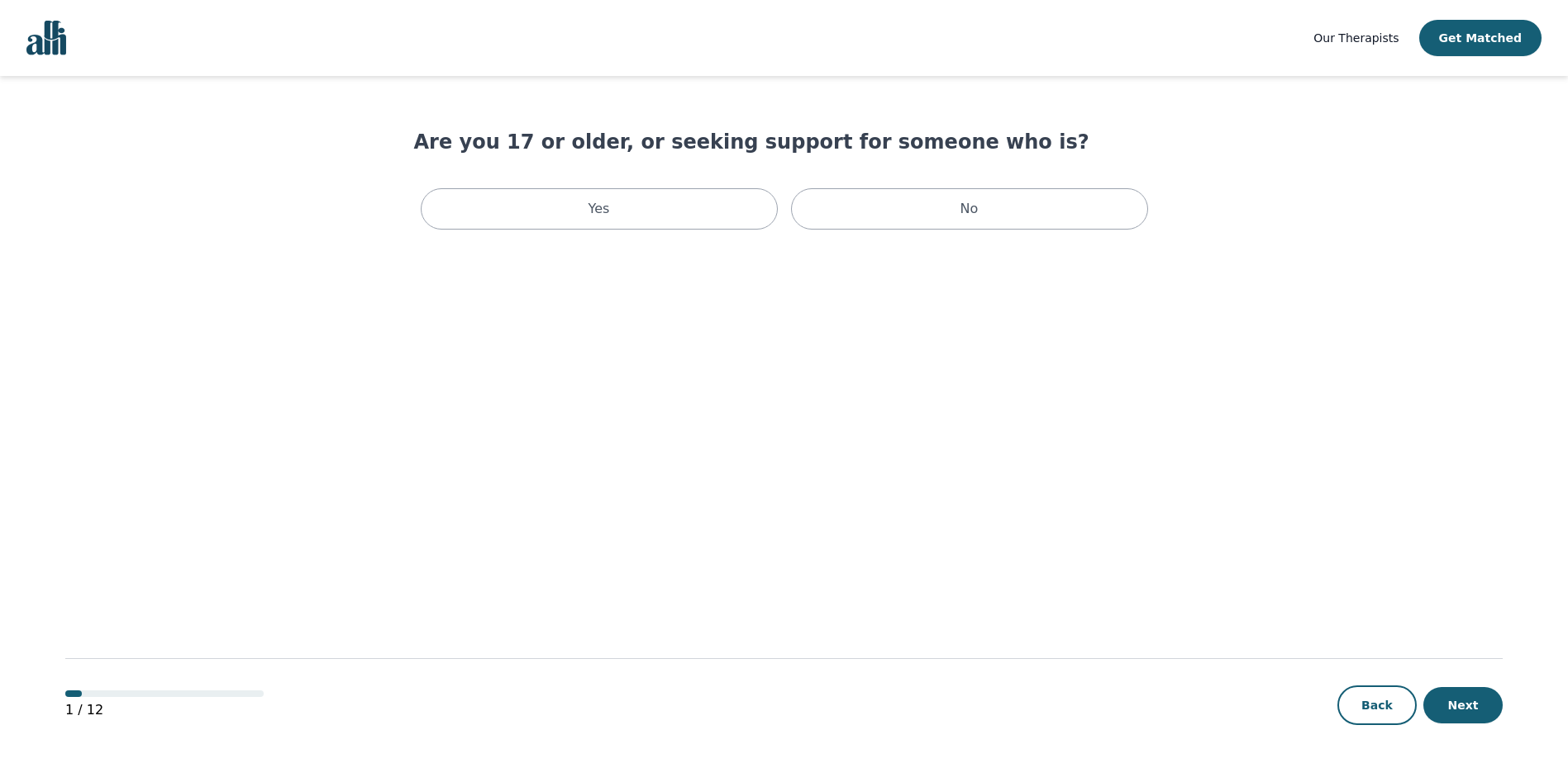
click at [1374, 37] on span "Our Therapists" at bounding box center [1356, 38] width 85 height 13
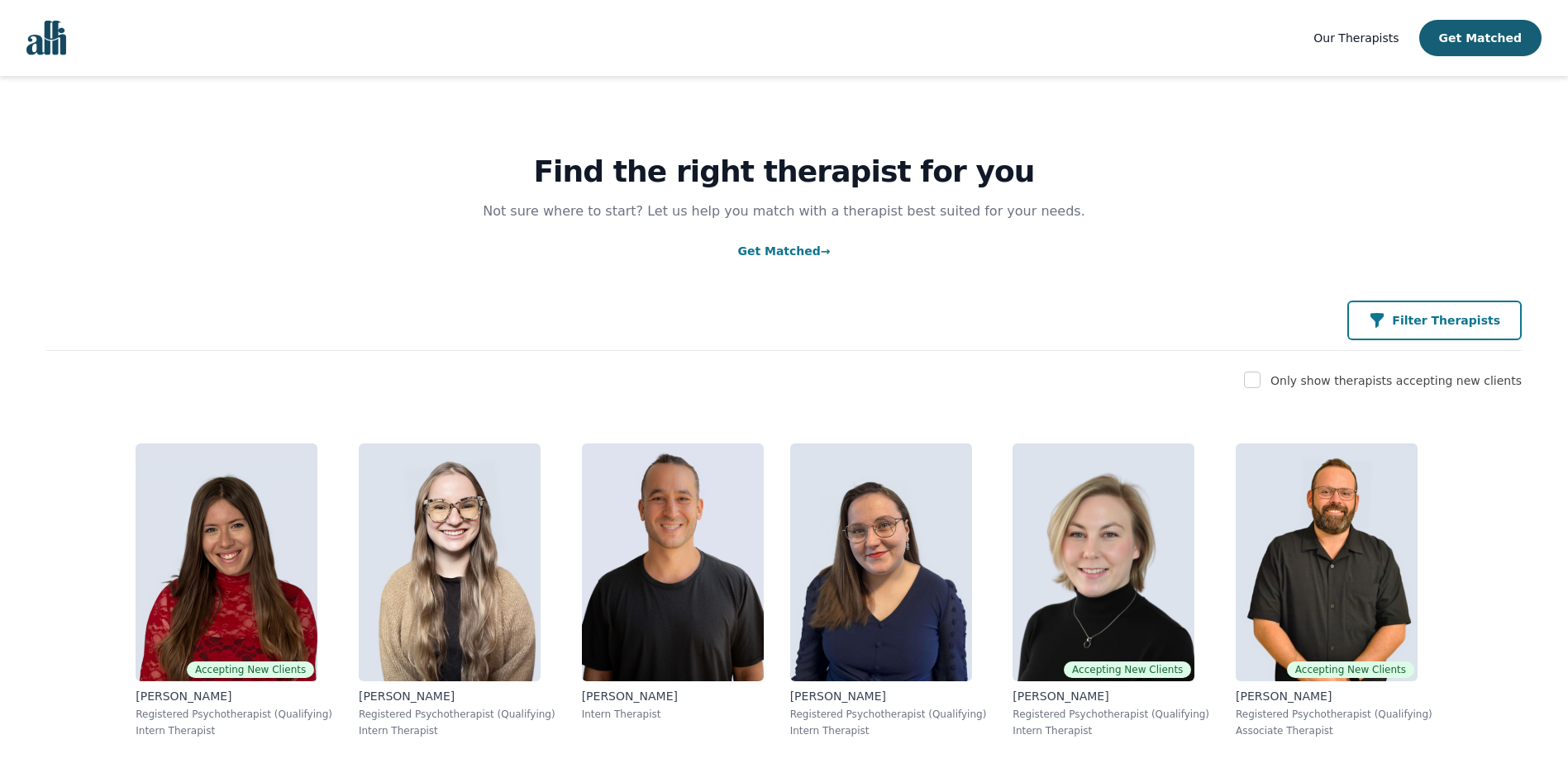
click at [1439, 322] on p "Filter Therapists" at bounding box center [1446, 321] width 108 height 17
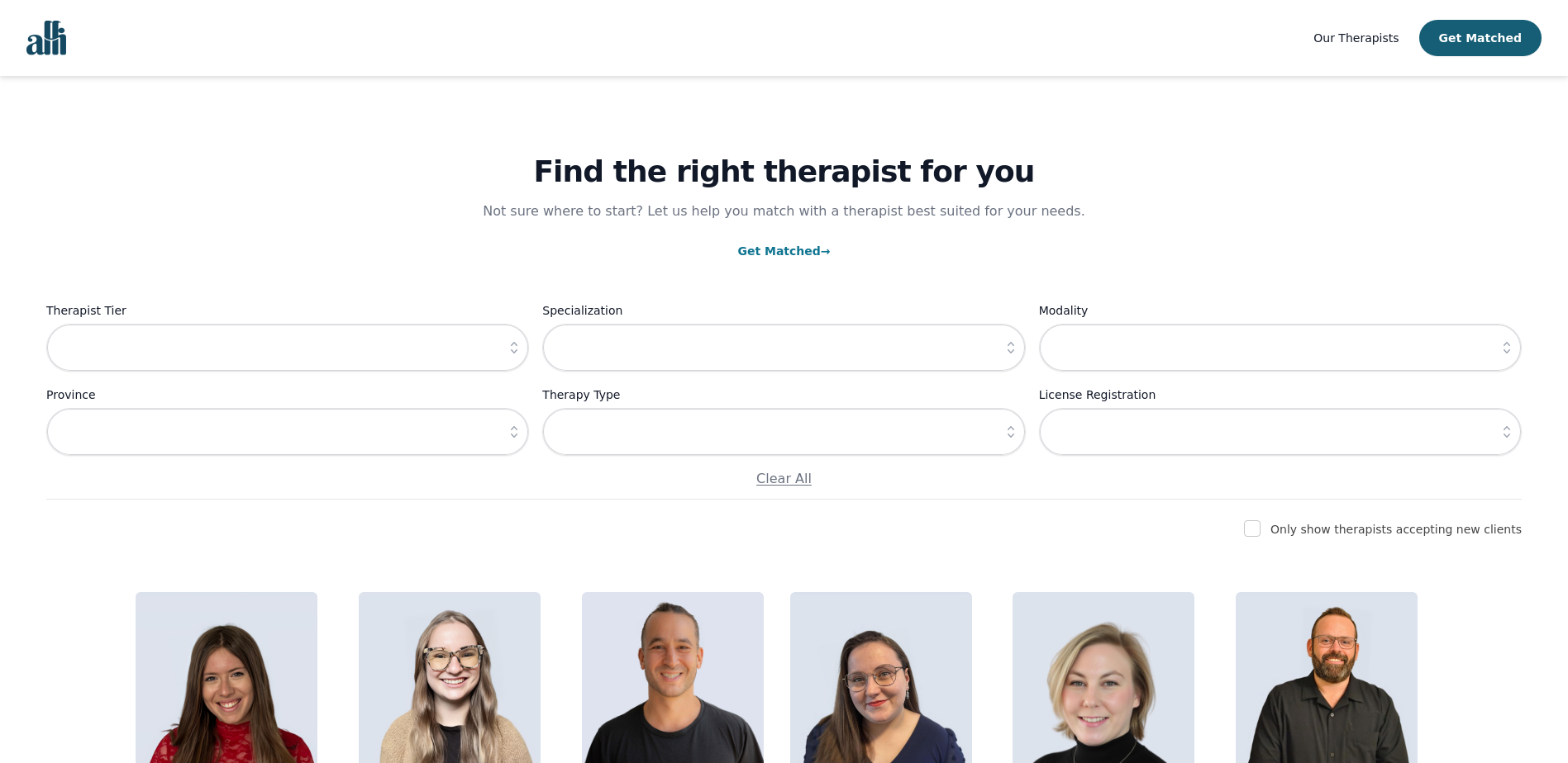
click at [516, 354] on icon "button" at bounding box center [514, 348] width 17 height 17
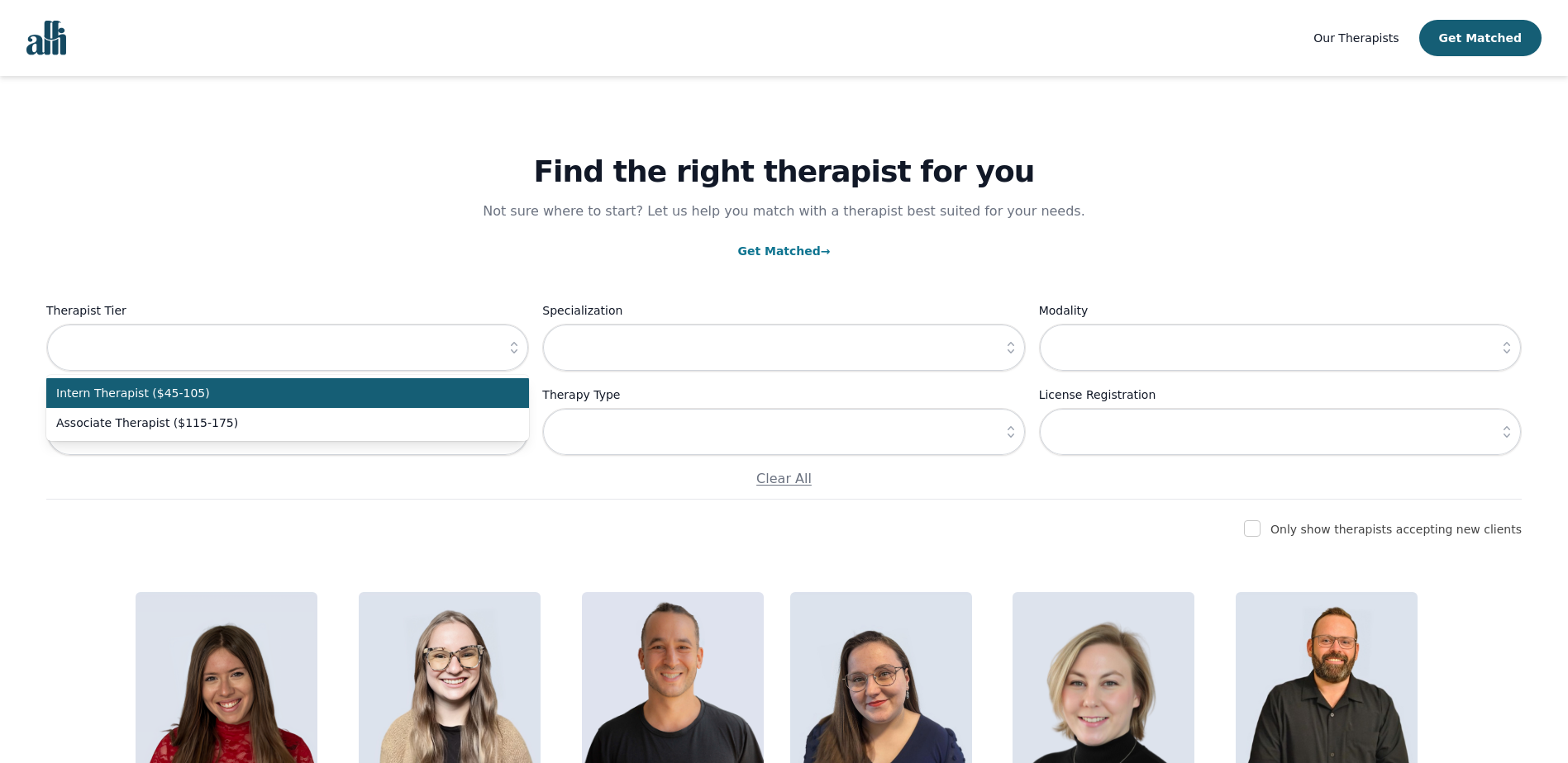
click at [284, 393] on span "Intern Therapist ($45-105)" at bounding box center [277, 393] width 443 height 17
type input "Intern Therapist ($45-105)"
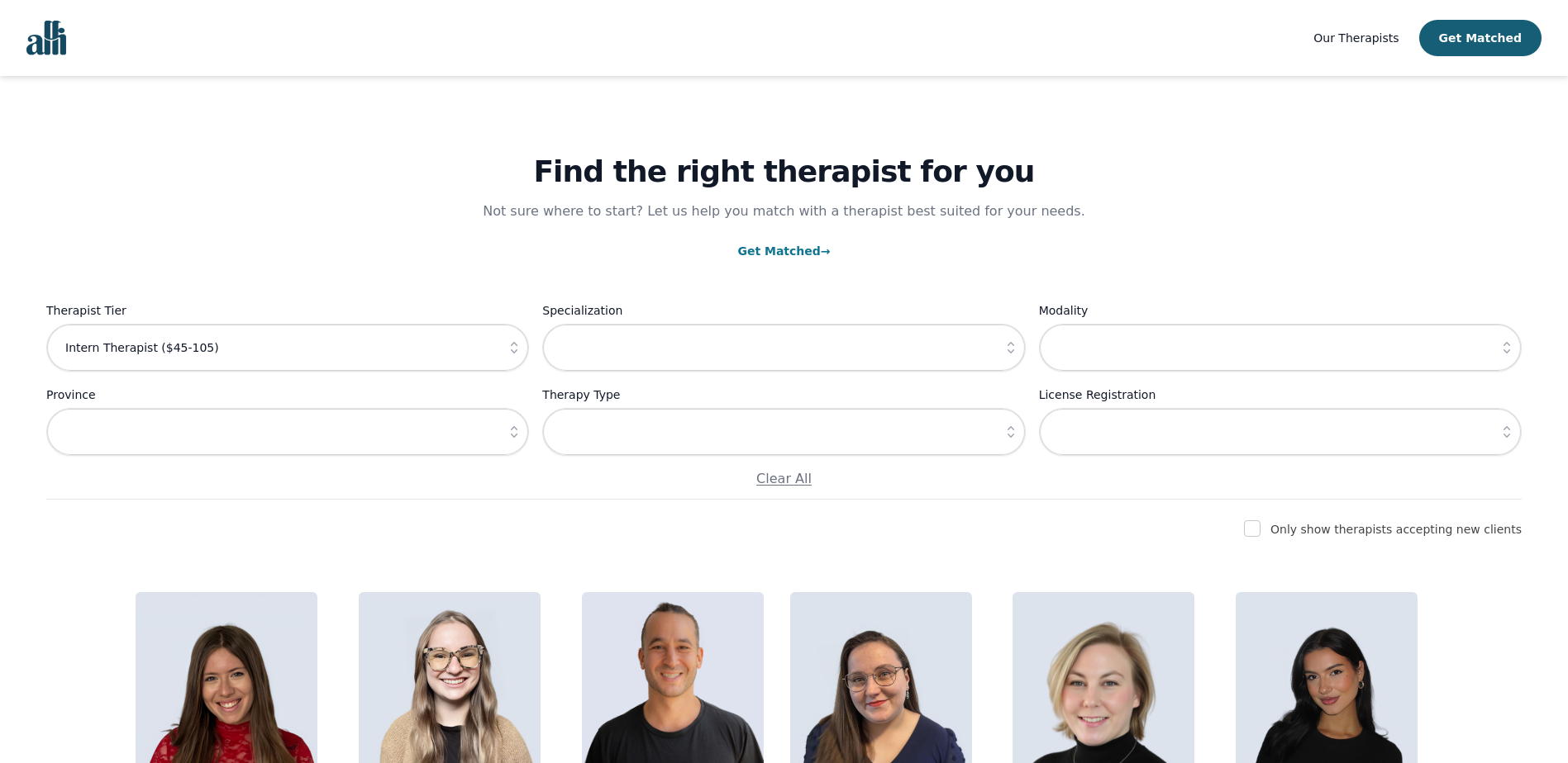
click at [515, 428] on icon "button" at bounding box center [514, 432] width 7 height 12
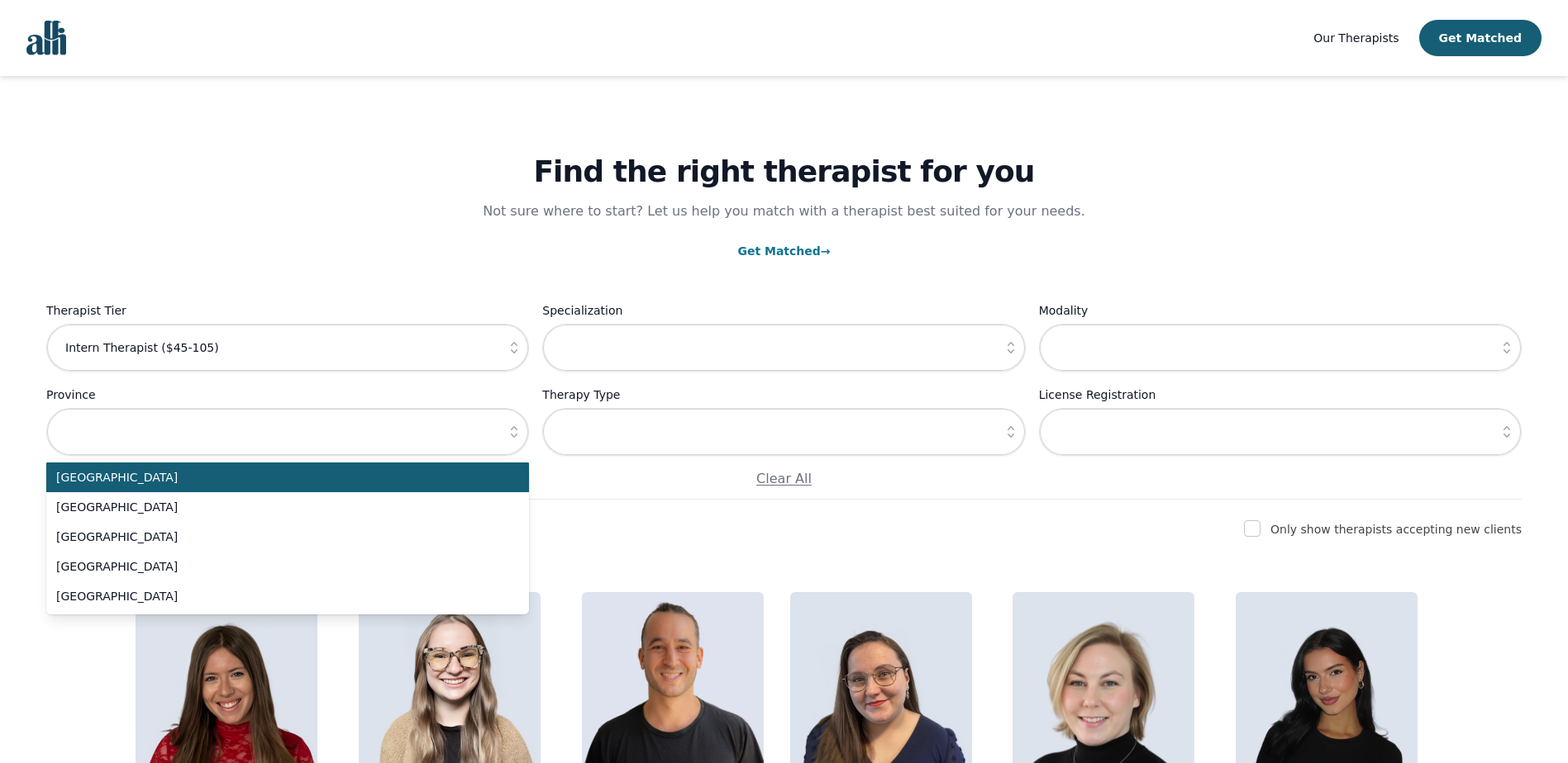
click at [247, 476] on span "Alberta" at bounding box center [277, 477] width 443 height 17
type input "Alberta"
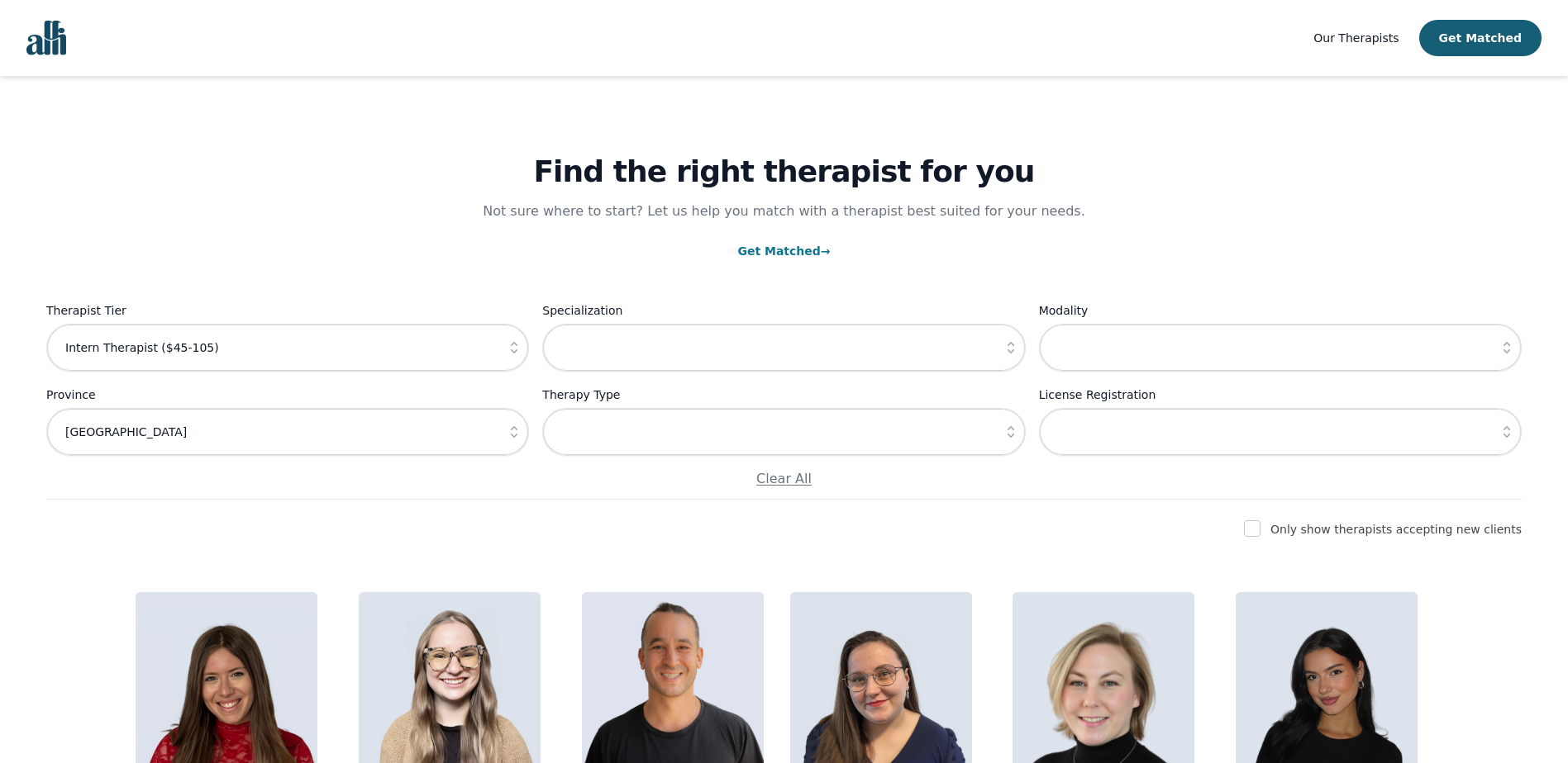
click at [1011, 346] on icon "button" at bounding box center [1011, 348] width 7 height 12
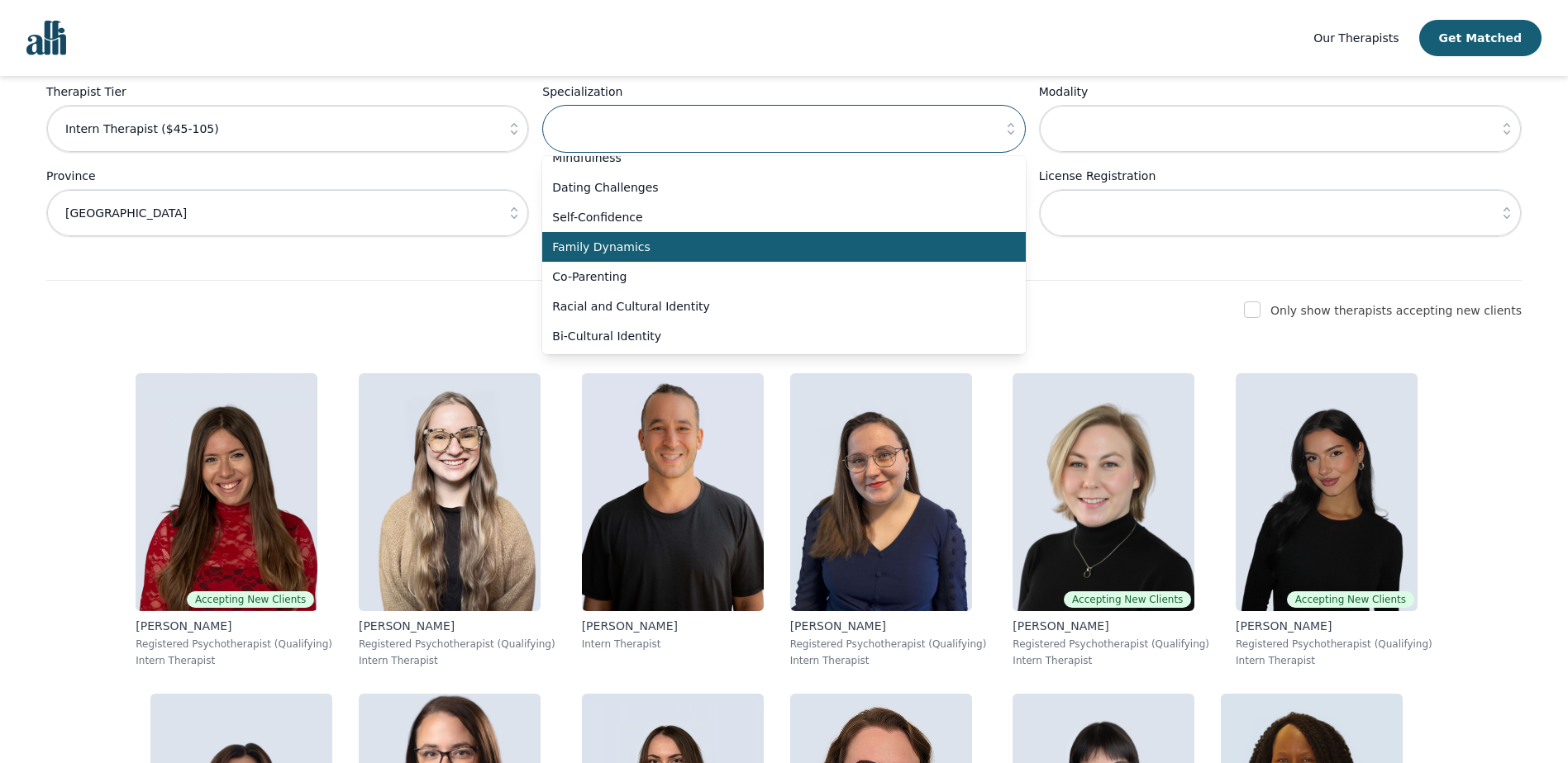
scroll to position [248, 0]
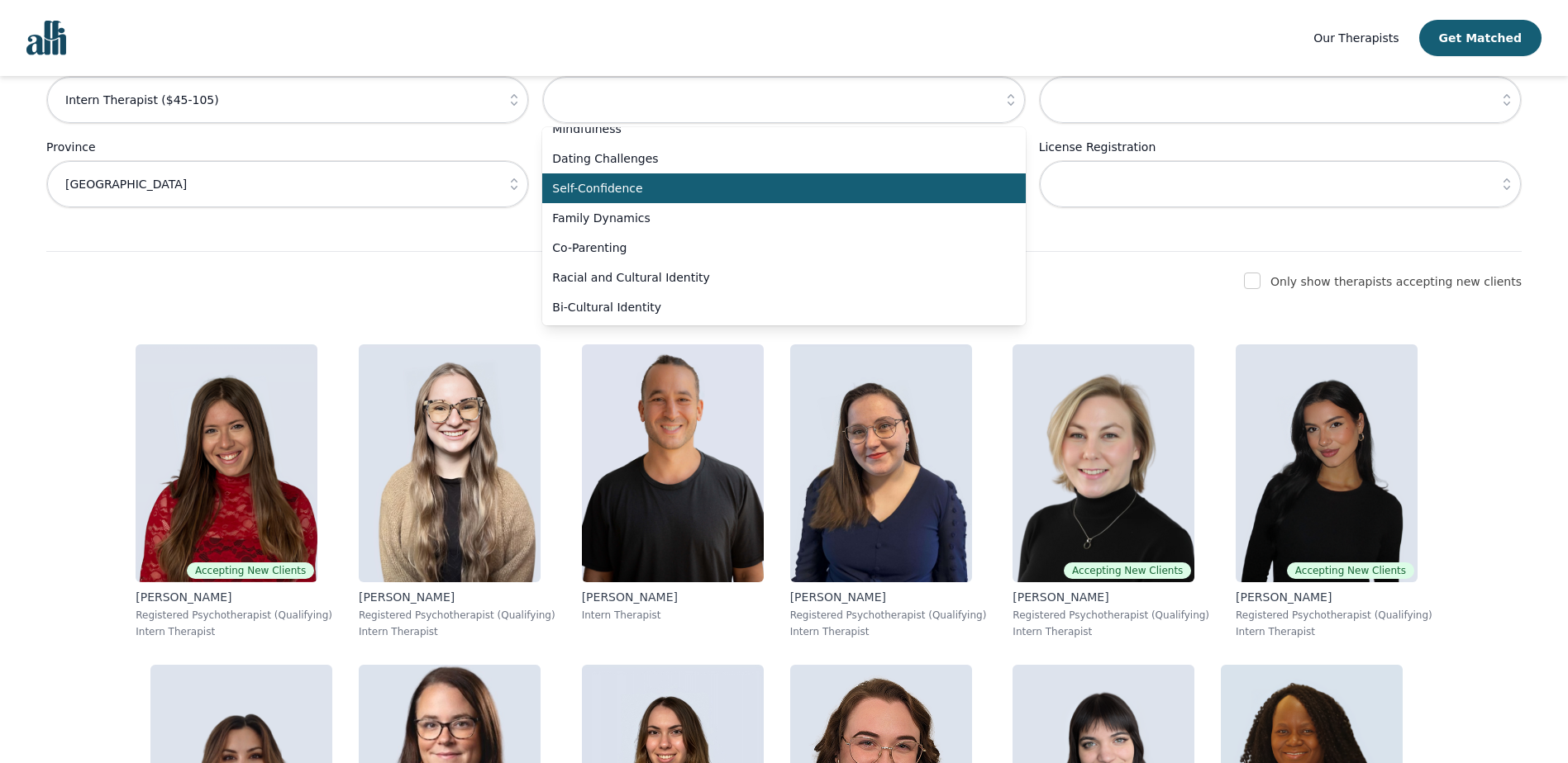
click at [844, 188] on span "Self-Confidence" at bounding box center [774, 188] width 443 height 17
type input "Self-Confidence"
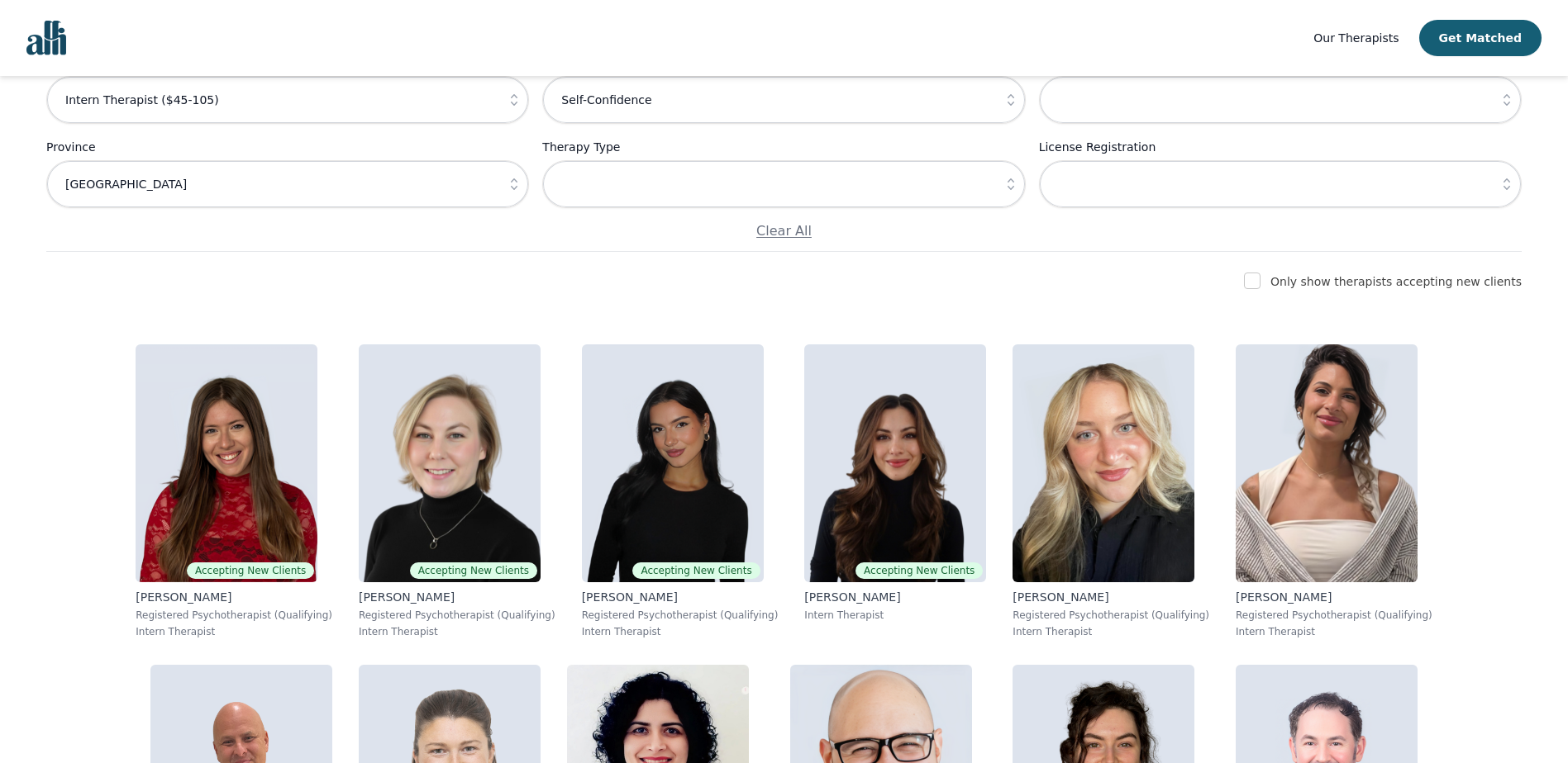
click at [1011, 179] on icon "button" at bounding box center [1011, 184] width 17 height 17
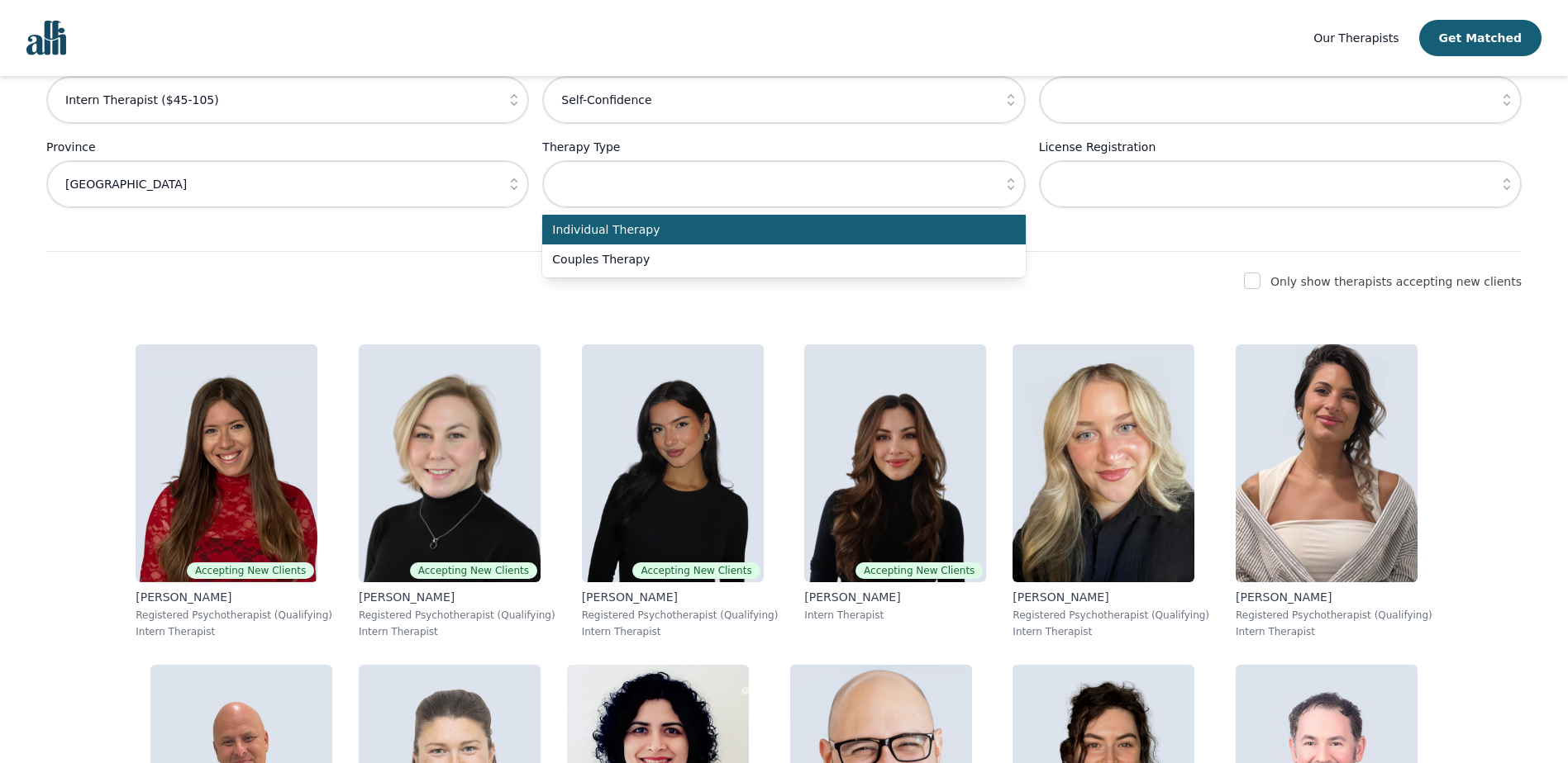
click at [641, 228] on span "Individual Therapy" at bounding box center [774, 230] width 443 height 17
type input "Individual Therapy"
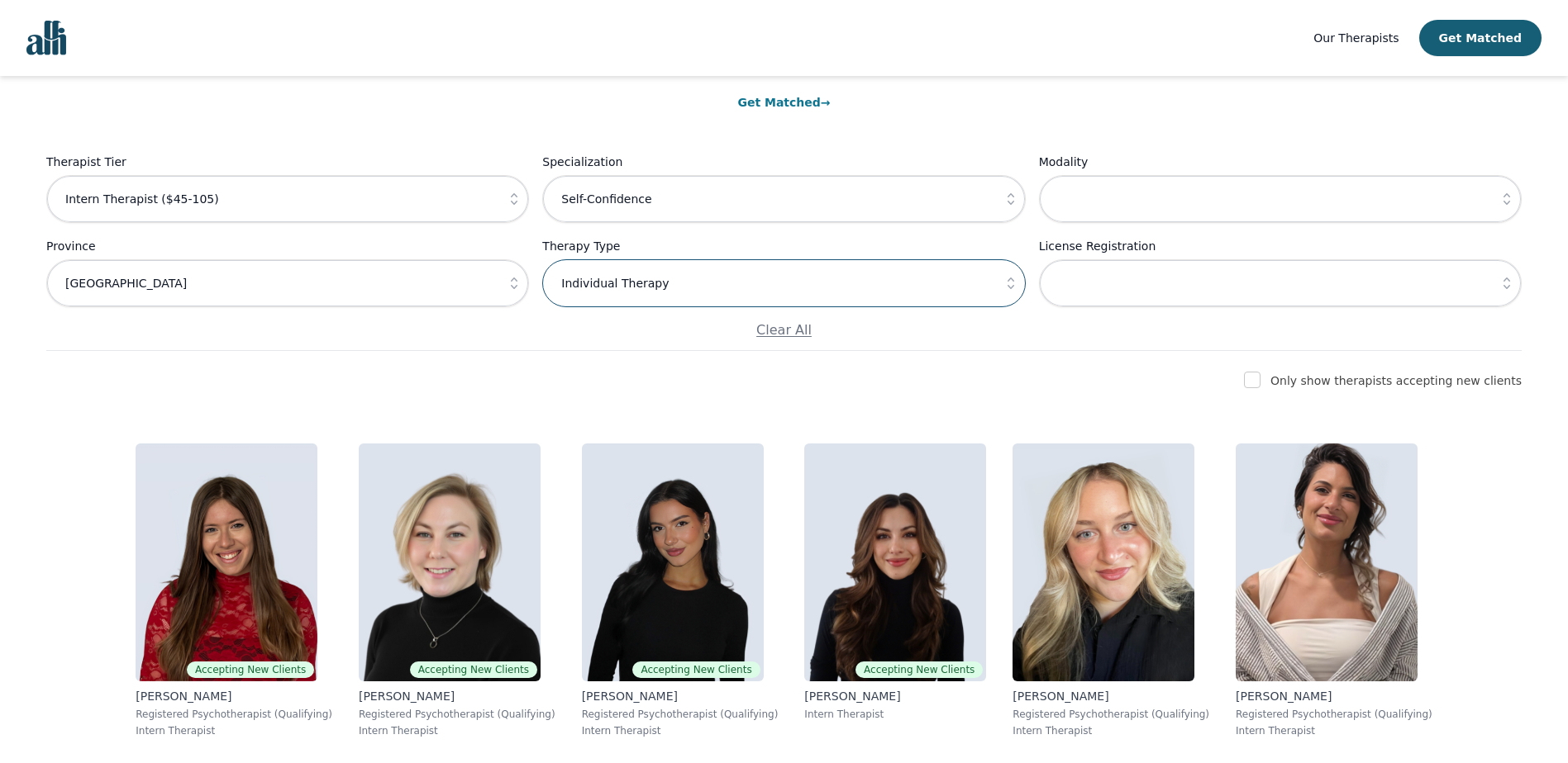
scroll to position [0, 0]
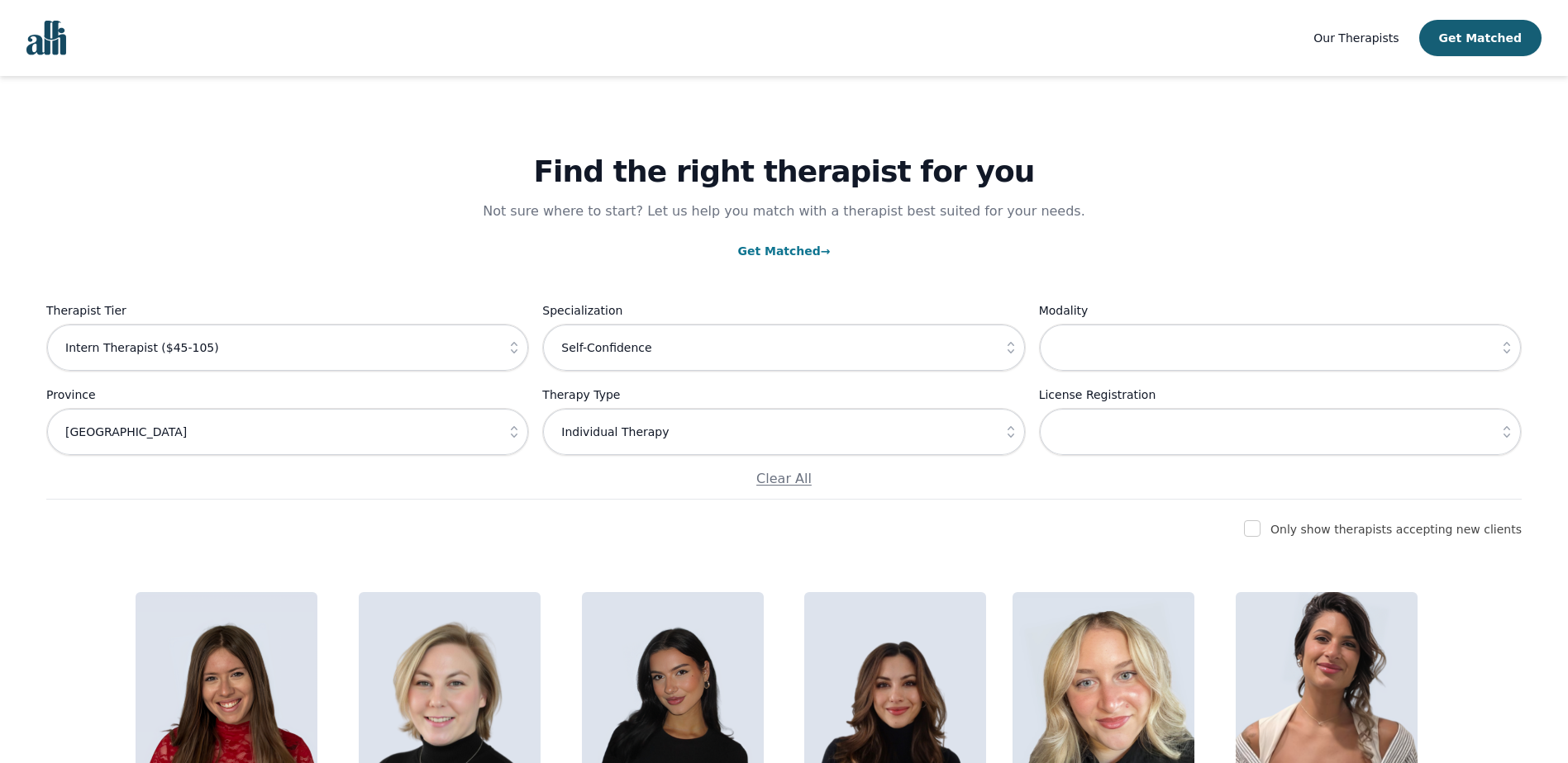
click at [1508, 352] on icon "button" at bounding box center [1506, 348] width 7 height 12
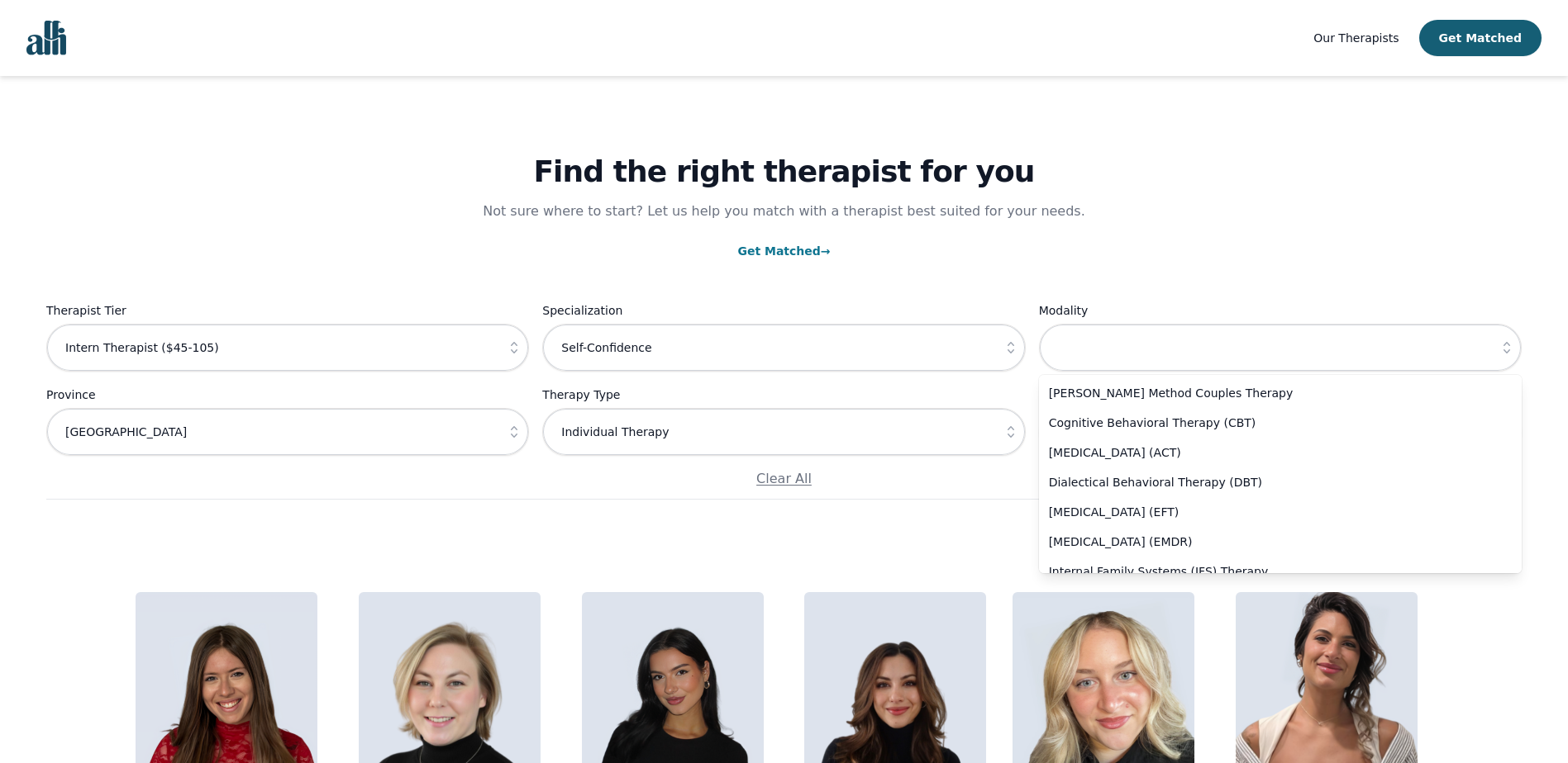
click at [1213, 195] on div "Find the right therapist for you Not sure where to start? Let us help you match…" at bounding box center [784, 287] width 1475 height 424
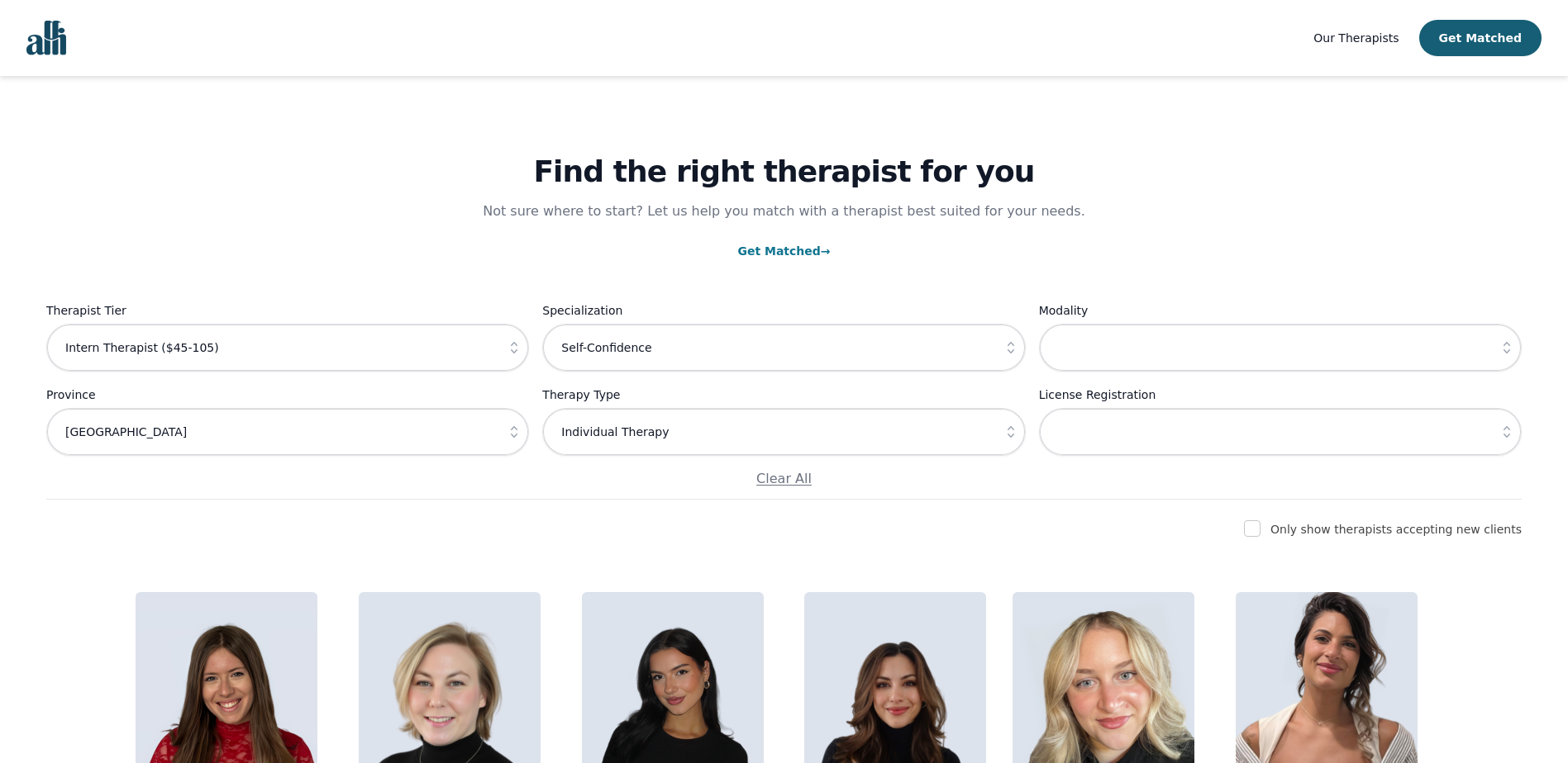
click at [1506, 439] on icon "button" at bounding box center [1506, 432] width 17 height 17
click at [1236, 219] on div "Find the right therapist for you Not sure where to start? Let us help you match…" at bounding box center [784, 287] width 1475 height 424
click at [773, 253] on link "Get Matched →" at bounding box center [783, 252] width 92 height 13
